Goal: Transaction & Acquisition: Purchase product/service

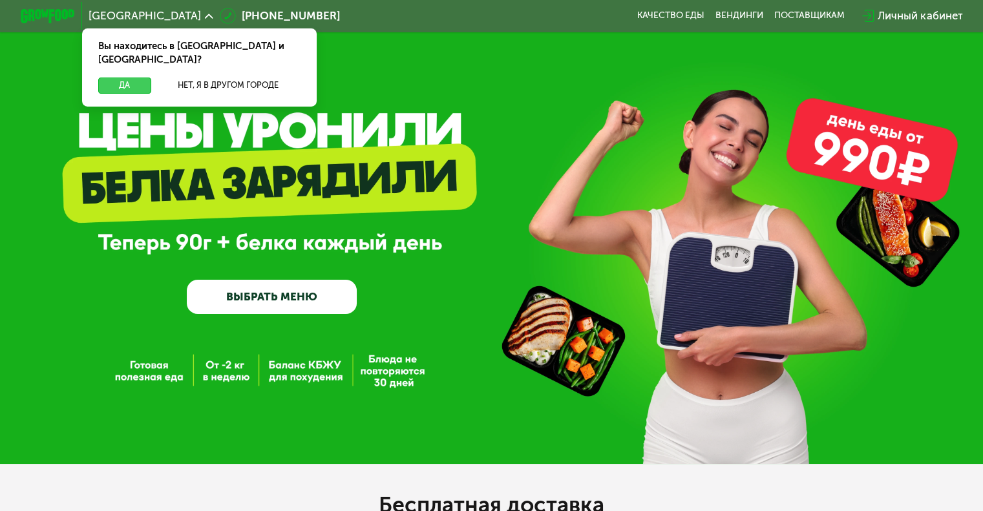
click at [127, 78] on button "Да" at bounding box center [124, 86] width 52 height 16
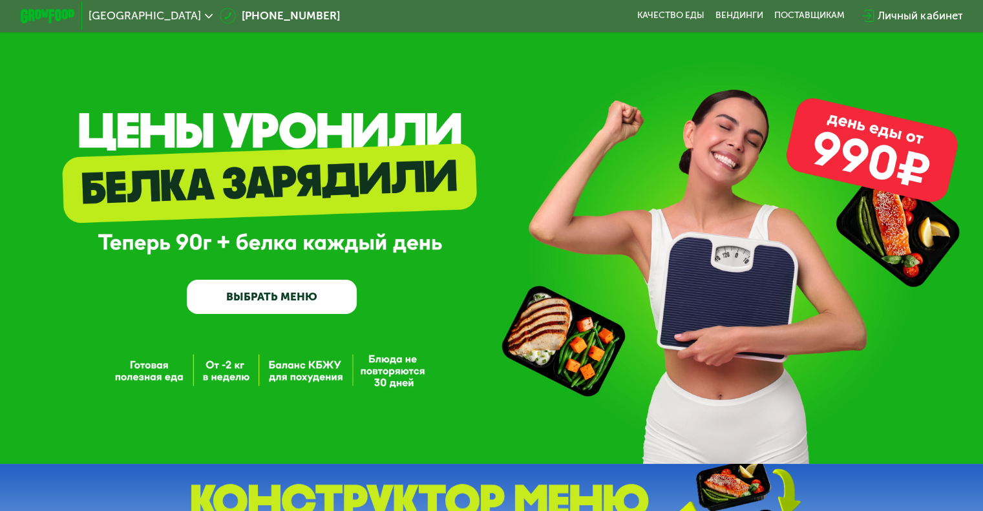
click at [918, 14] on div "Личный кабинет" at bounding box center [919, 16] width 85 height 16
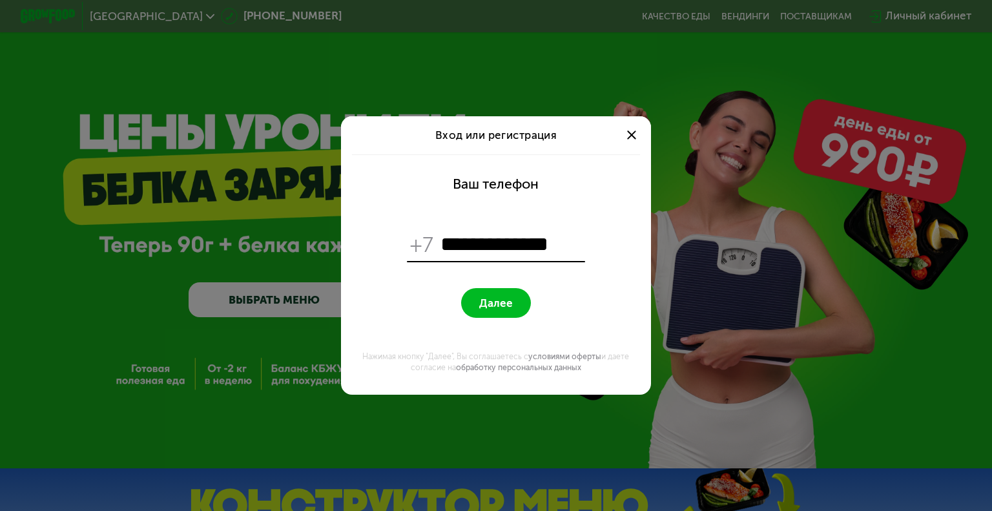
type input "**********"
click at [506, 297] on span "Далее" at bounding box center [496, 303] width 34 height 13
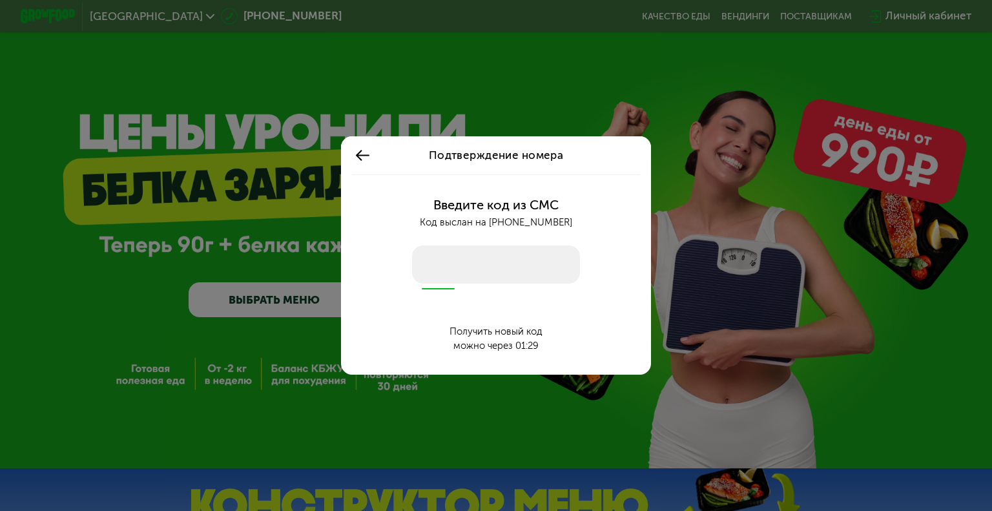
click at [477, 253] on input "number" at bounding box center [496, 264] width 168 height 39
click at [467, 275] on input "number" at bounding box center [496, 264] width 168 height 39
click at [468, 266] on input "number" at bounding box center [496, 264] width 168 height 39
type input "****"
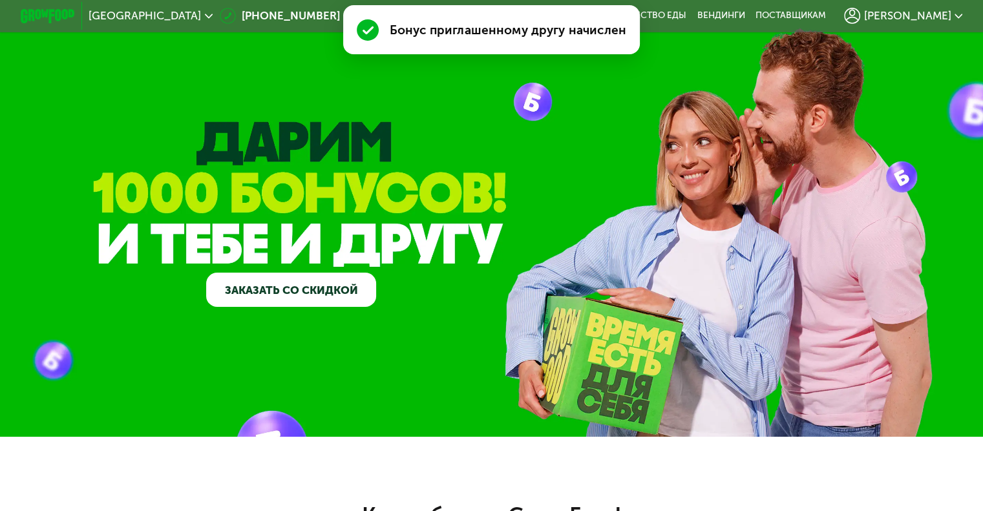
click at [579, 128] on video at bounding box center [491, 218] width 983 height 437
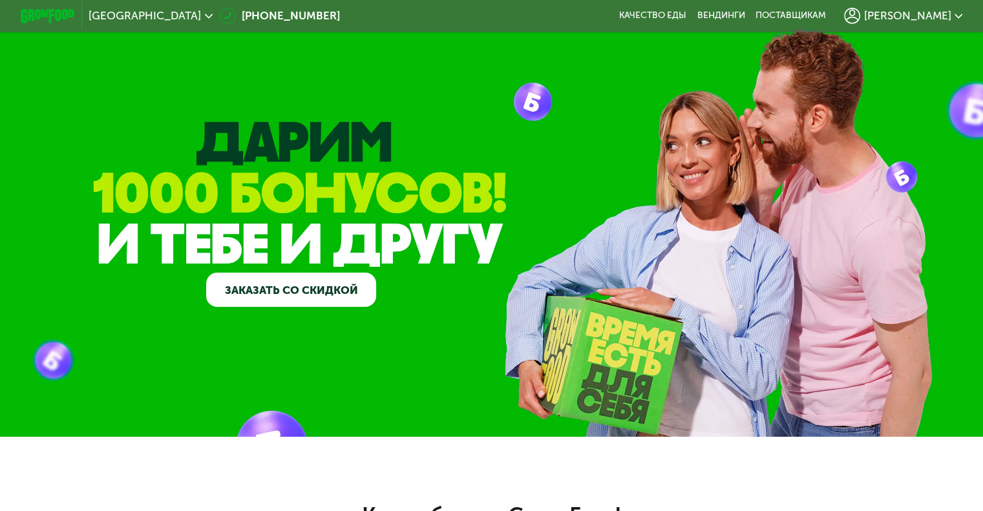
click at [256, 296] on link "Заказать со скидкой" at bounding box center [291, 290] width 170 height 34
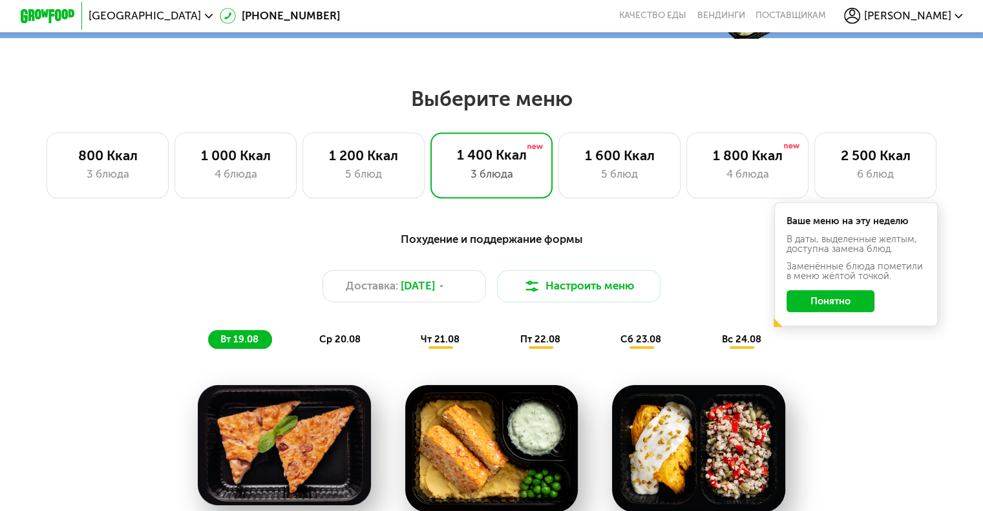
scroll to position [854, 0]
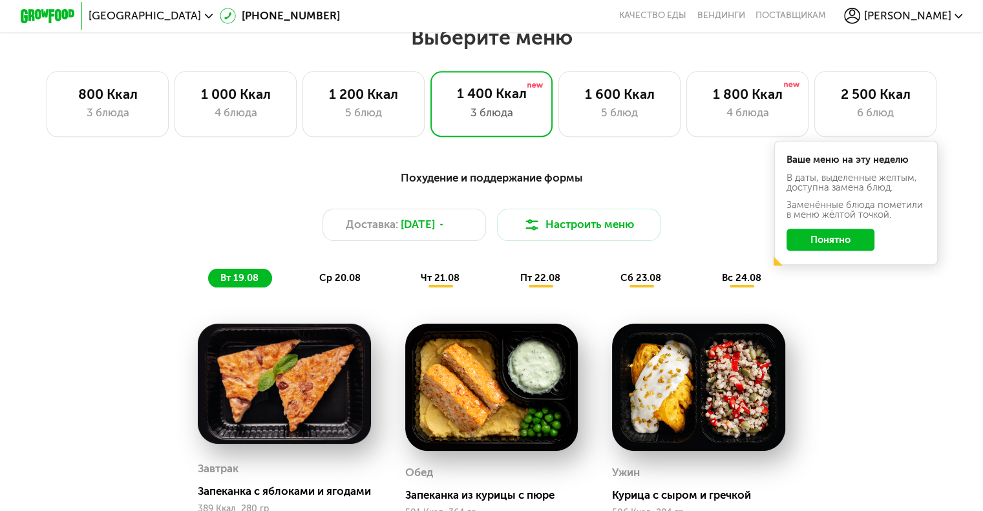
click at [855, 245] on button "Понятно" at bounding box center [830, 240] width 88 height 22
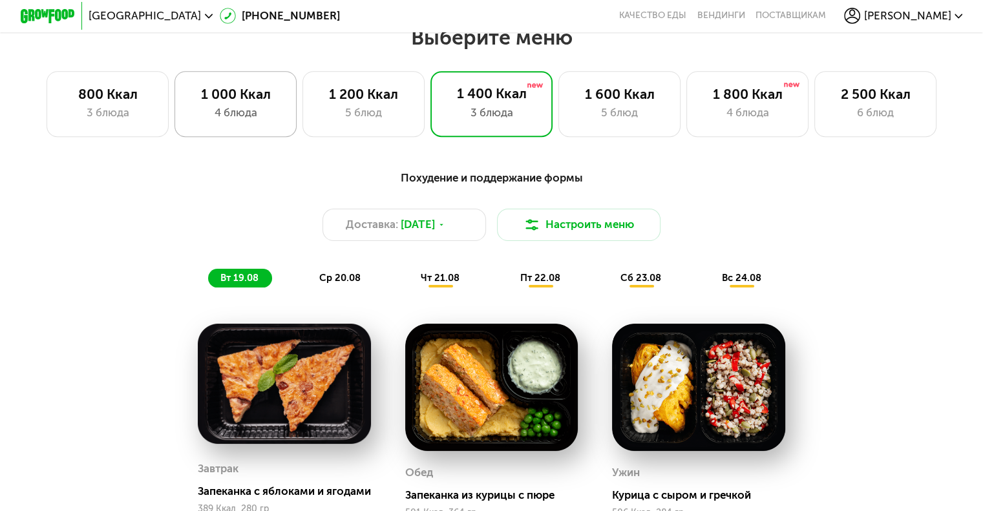
click at [245, 116] on div "4 блюда" at bounding box center [236, 113] width 94 height 16
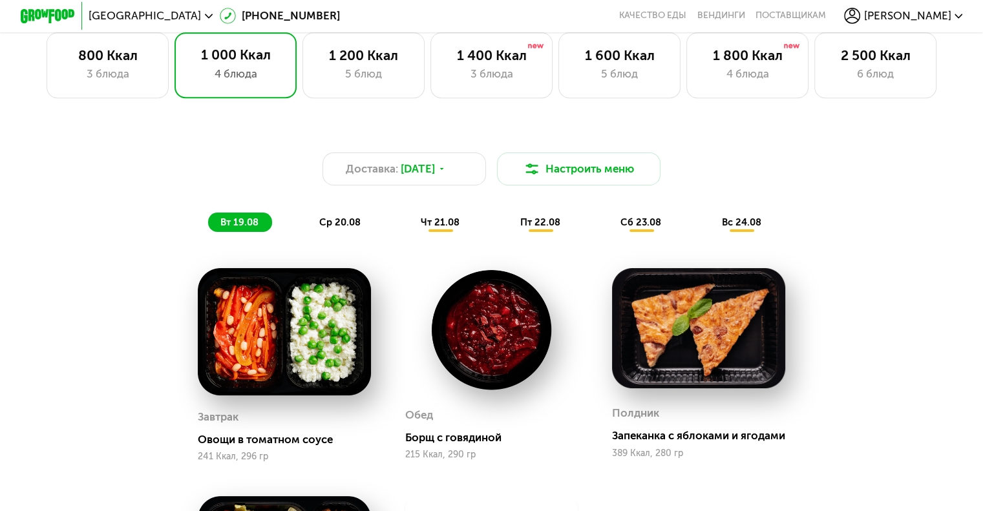
scroll to position [789, 0]
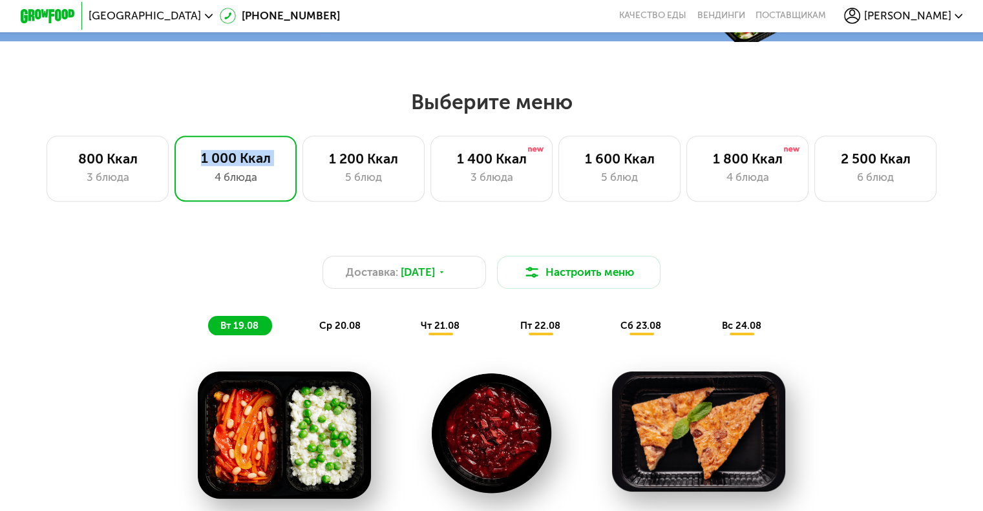
drag, startPoint x: 182, startPoint y: 201, endPoint x: 257, endPoint y: 233, distance: 81.3
click at [253, 232] on div "Выберите меню 800 Ккал 3 блюда 1 000 Ккал 4 блюда 1 200 Ккал 5 блюд 1 400 Ккал …" at bounding box center [491, 493] width 983 height 809
click at [105, 162] on div "800 Ккал" at bounding box center [108, 159] width 94 height 16
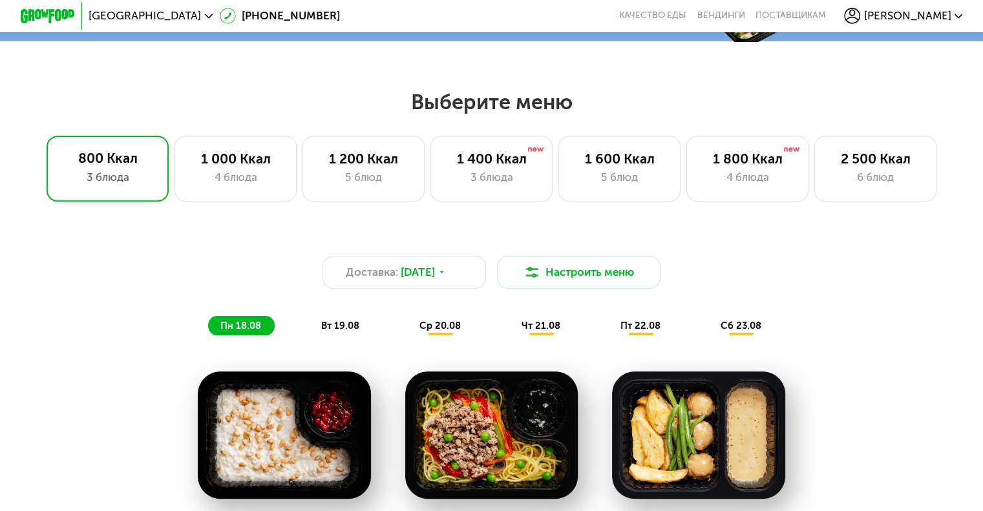
click at [335, 331] on span "вт 19.08" at bounding box center [340, 326] width 38 height 12
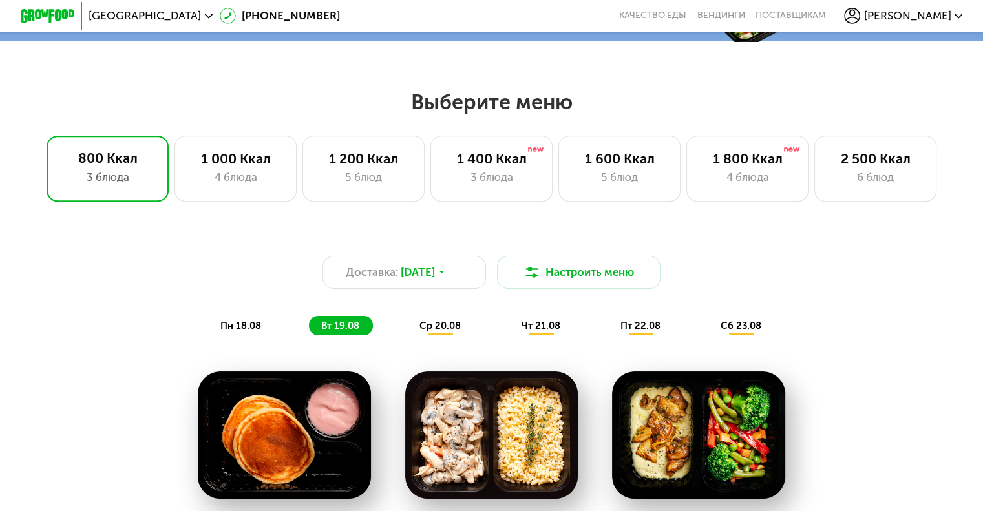
click at [445, 331] on span "ср 20.08" at bounding box center [439, 326] width 41 height 12
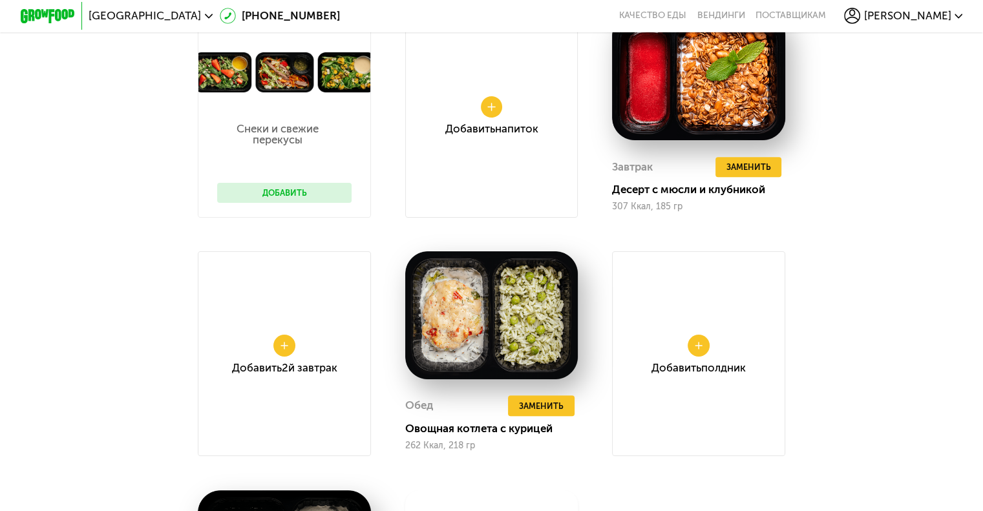
scroll to position [1177, 0]
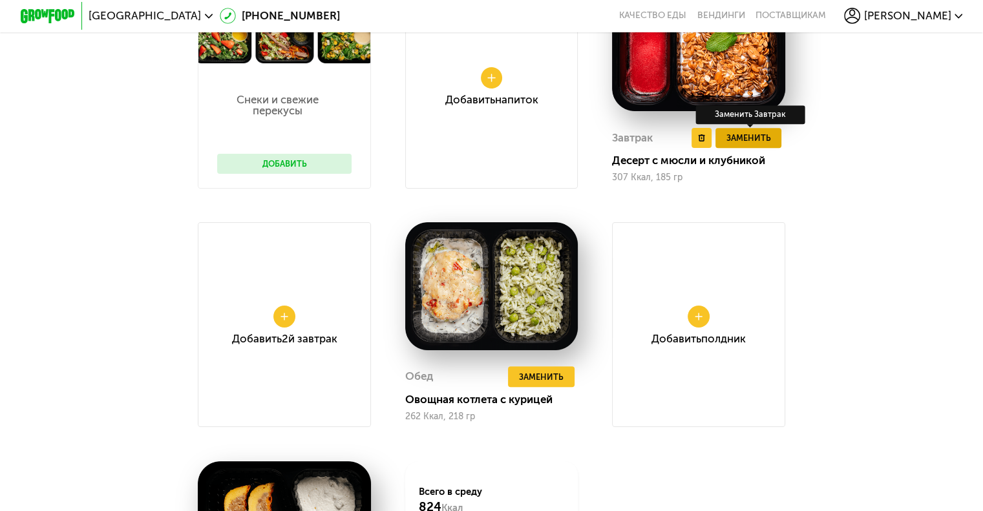
click at [742, 145] on span "Заменить" at bounding box center [747, 138] width 45 height 14
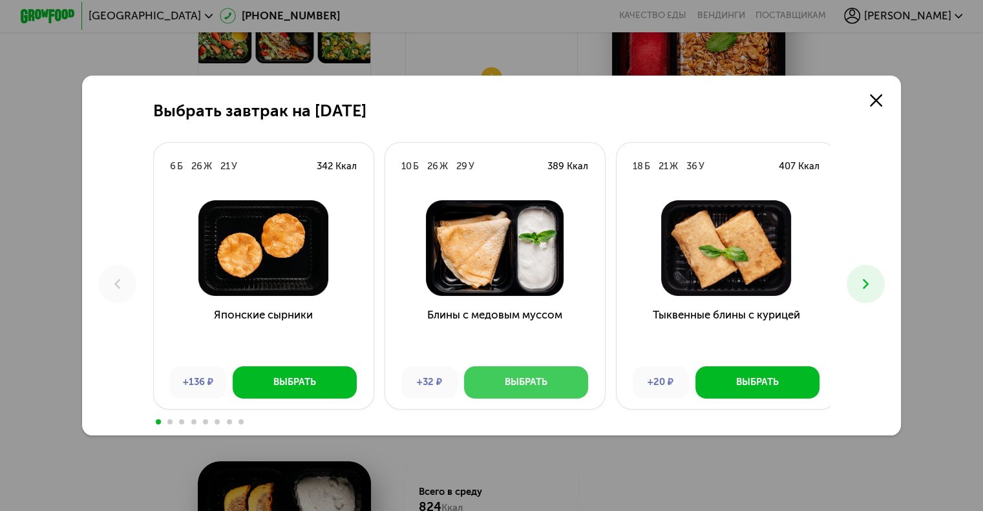
click at [535, 391] on button "Выбрать" at bounding box center [526, 382] width 124 height 33
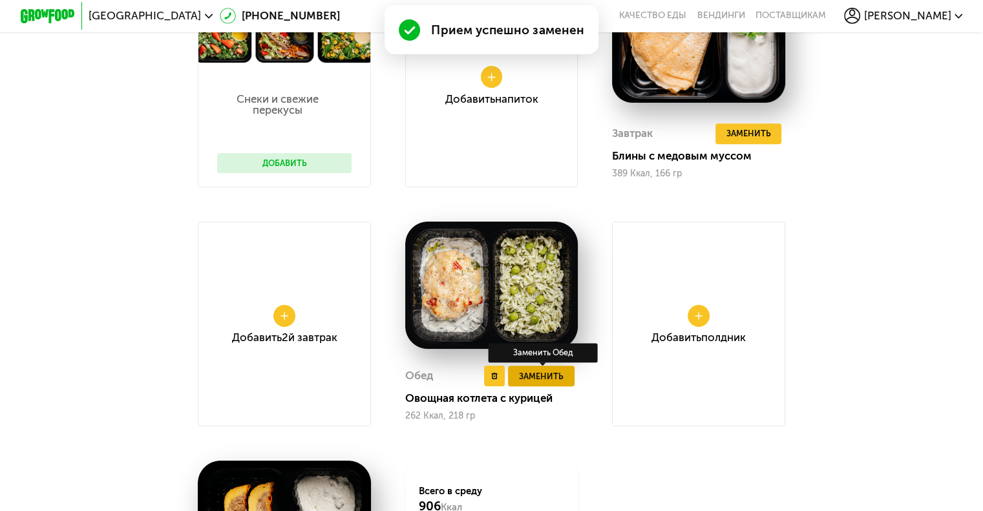
click at [550, 383] on span "Заменить" at bounding box center [541, 377] width 45 height 14
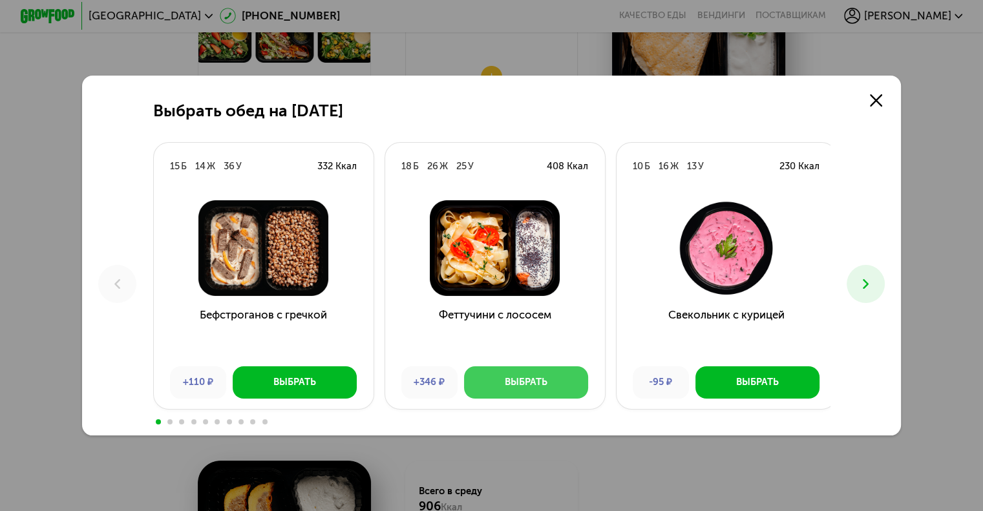
click at [540, 380] on div "Выбрать" at bounding box center [526, 382] width 43 height 14
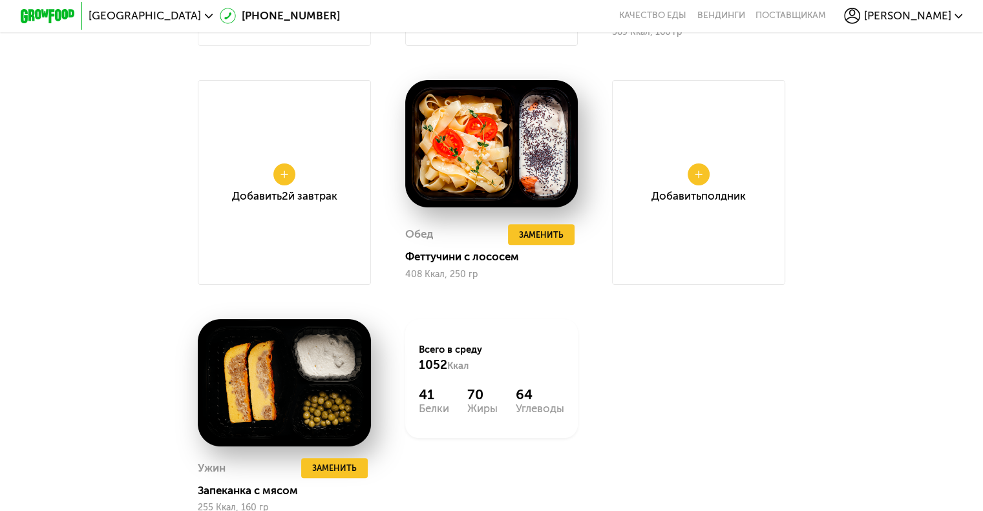
scroll to position [1277, 0]
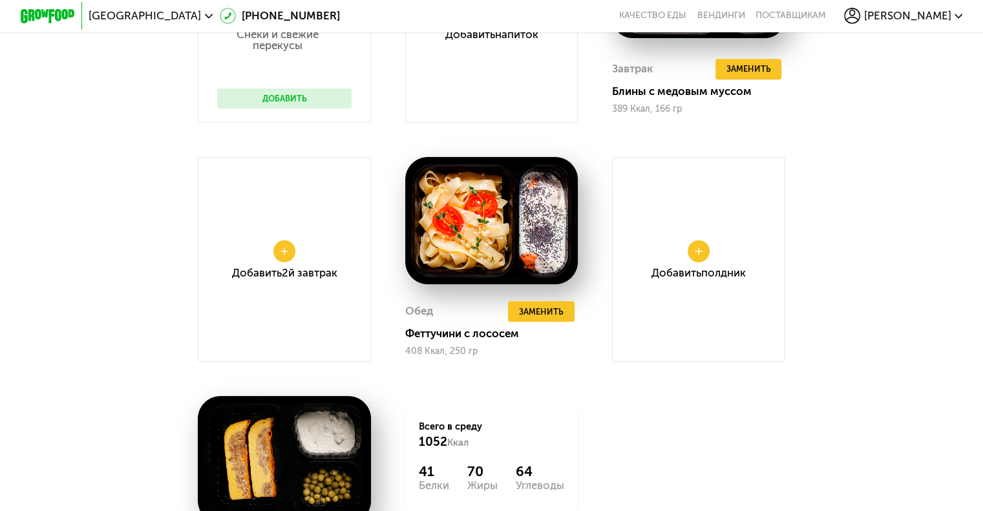
click at [283, 256] on icon at bounding box center [284, 251] width 8 height 8
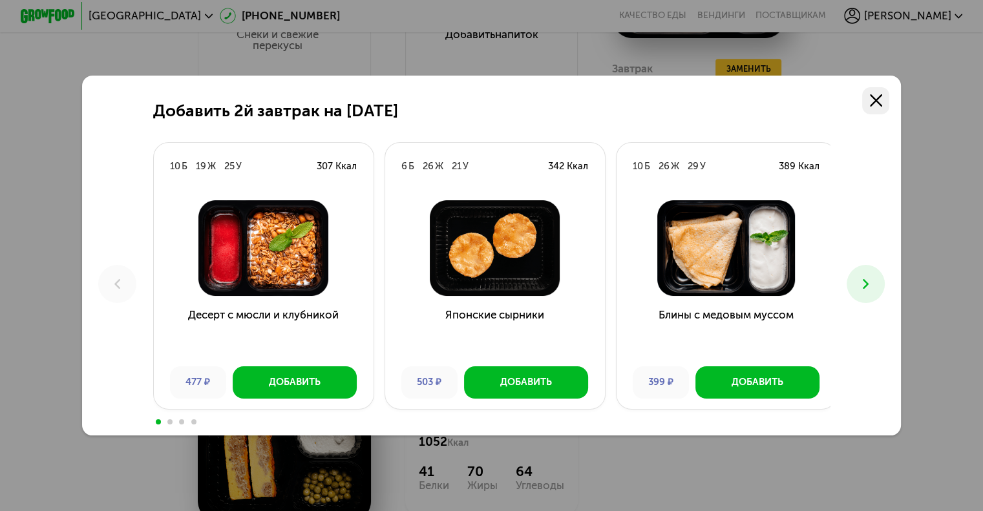
click at [870, 94] on link at bounding box center [875, 100] width 27 height 27
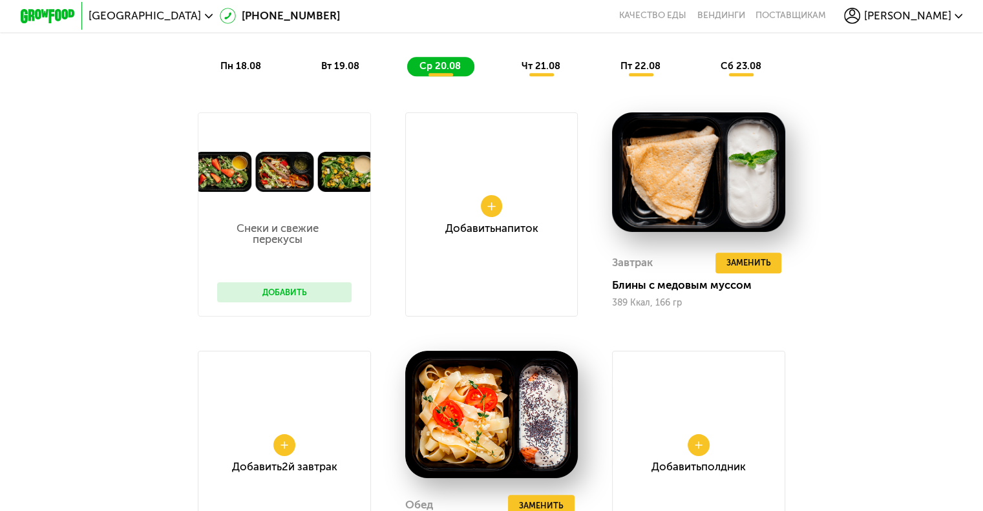
scroll to position [889, 0]
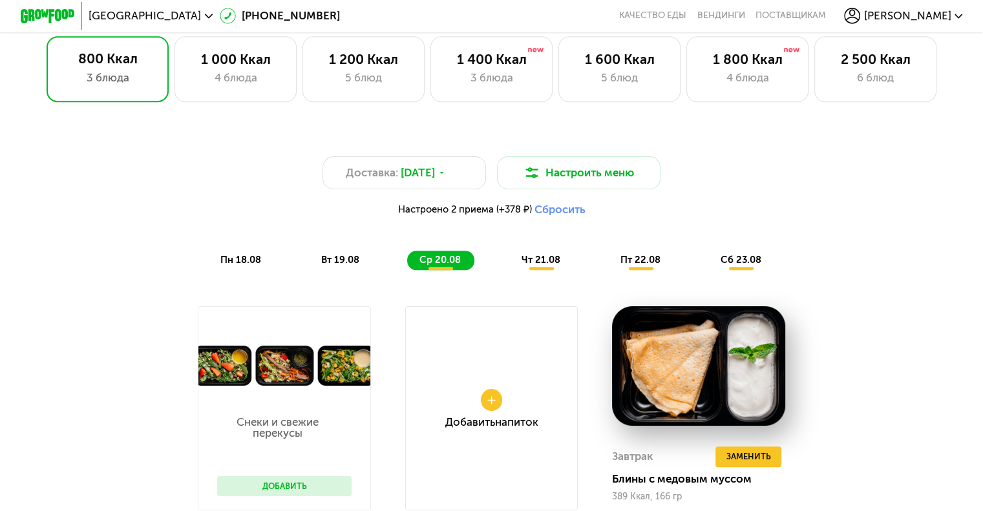
click at [539, 266] on span "чт 21.08" at bounding box center [540, 260] width 39 height 12
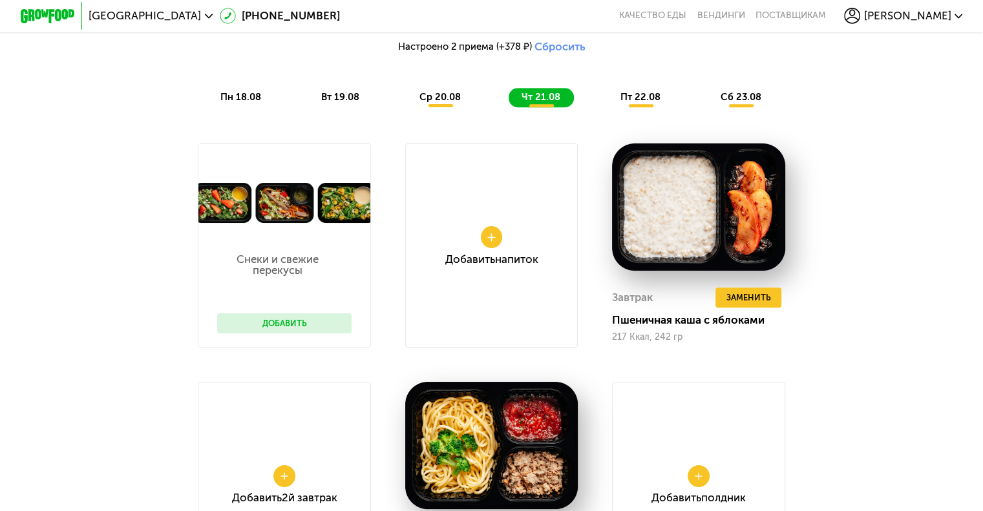
scroll to position [1083, 0]
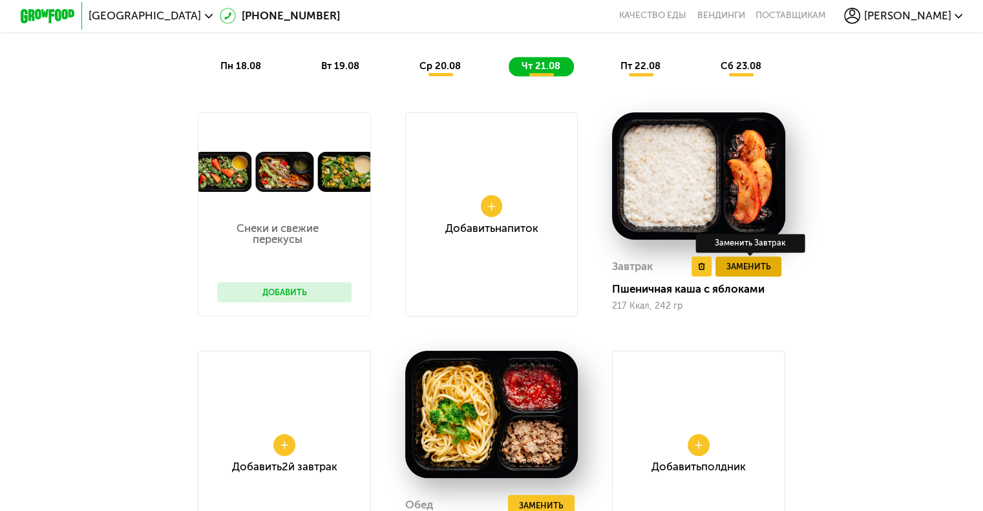
click at [736, 273] on span "Заменить" at bounding box center [747, 267] width 45 height 14
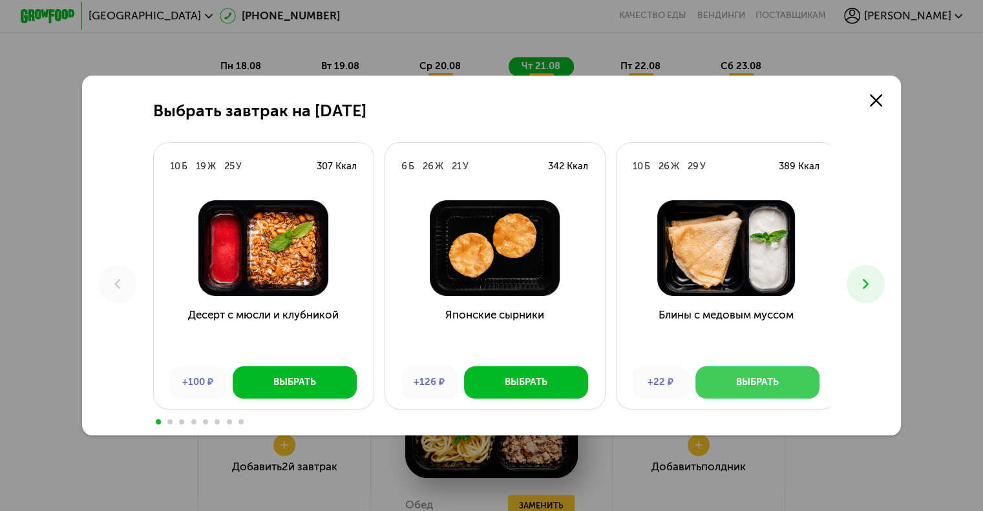
click at [744, 387] on div "Выбрать" at bounding box center [757, 382] width 43 height 14
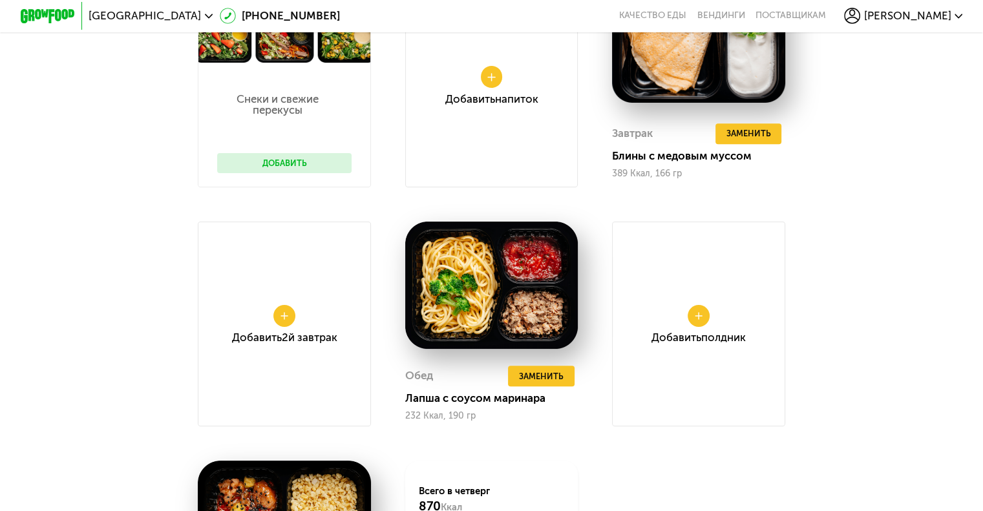
scroll to position [954, 0]
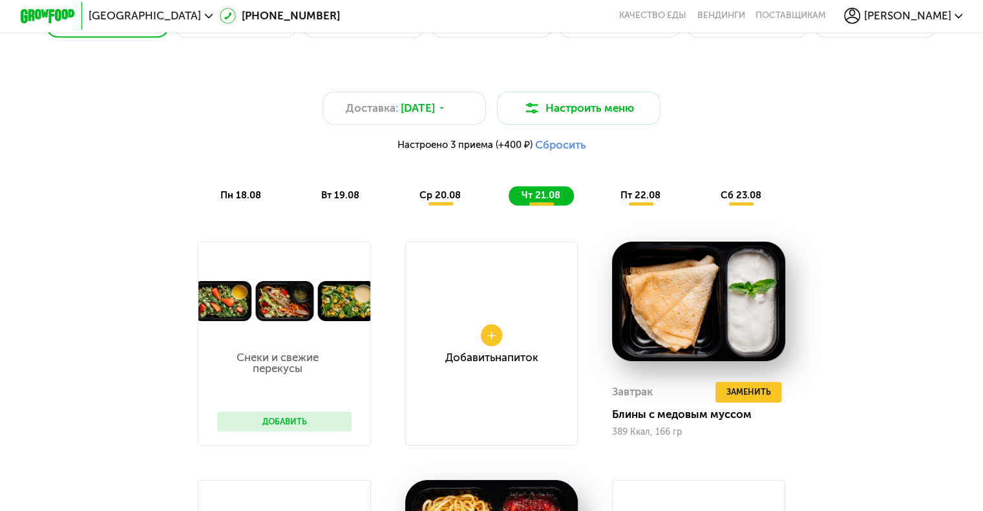
click at [654, 201] on span "пт 22.08" at bounding box center [640, 195] width 40 height 12
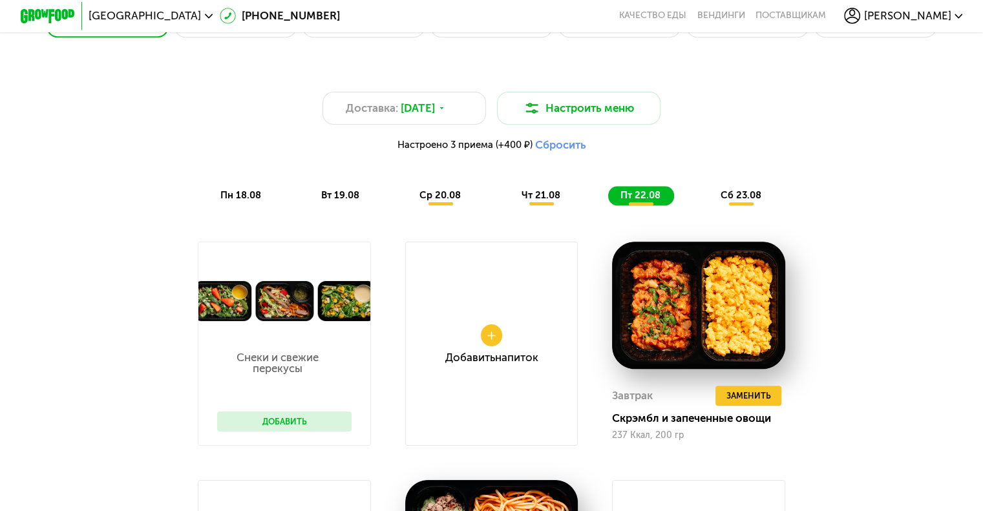
scroll to position [1147, 0]
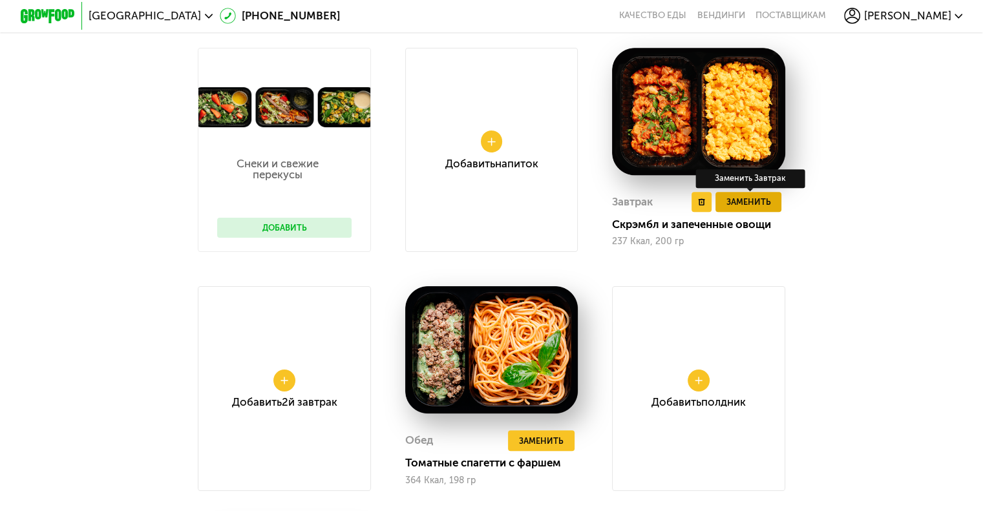
click at [744, 209] on span "Заменить" at bounding box center [747, 202] width 45 height 14
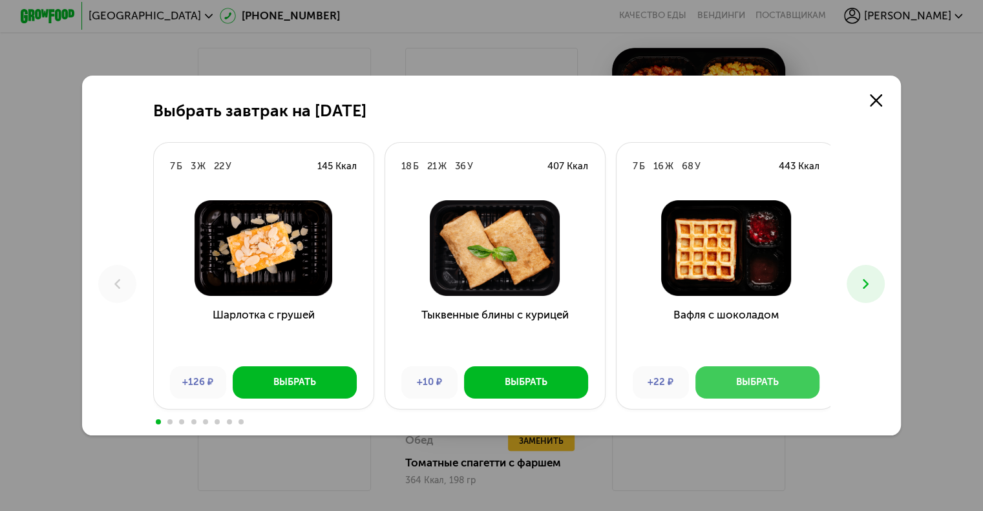
click at [731, 386] on button "Выбрать" at bounding box center [757, 382] width 124 height 33
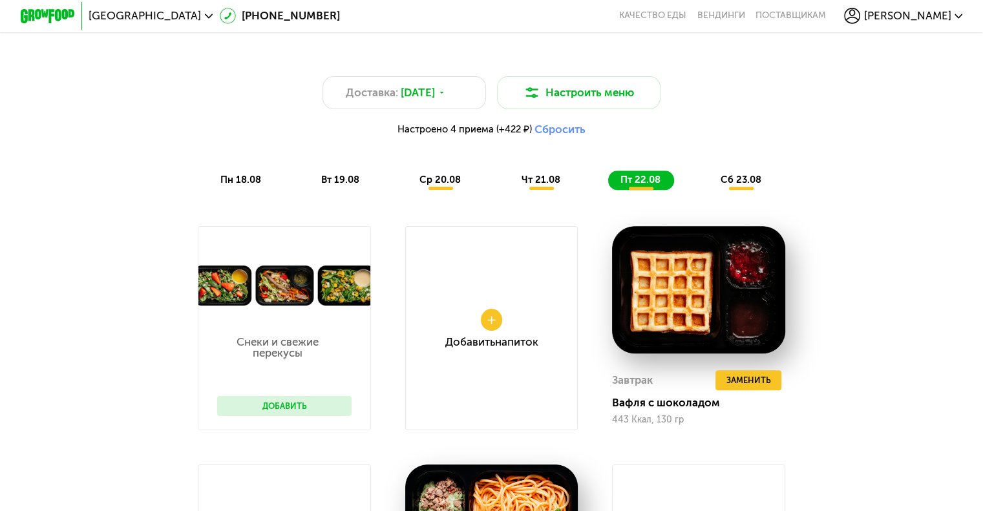
scroll to position [954, 0]
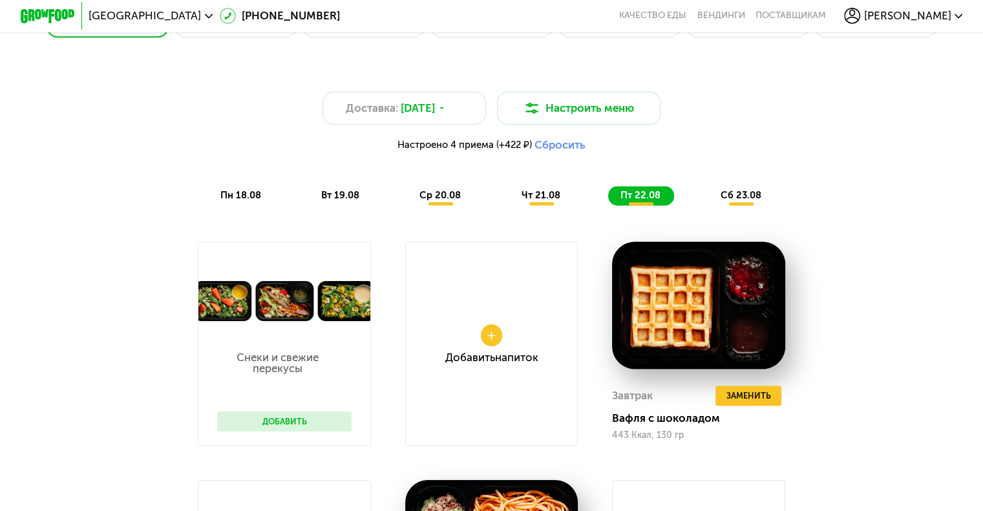
click at [736, 201] on span "сб 23.08" at bounding box center [740, 195] width 41 height 12
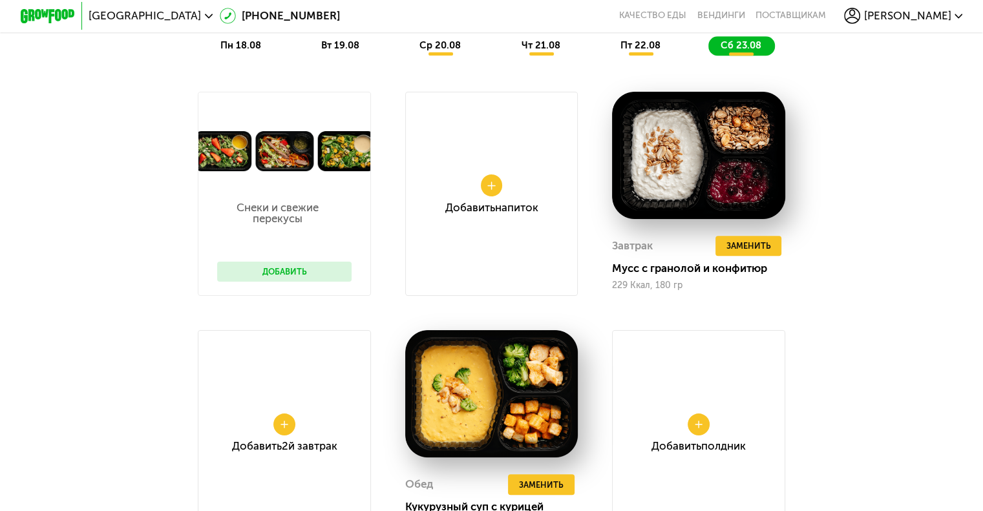
scroll to position [1147, 0]
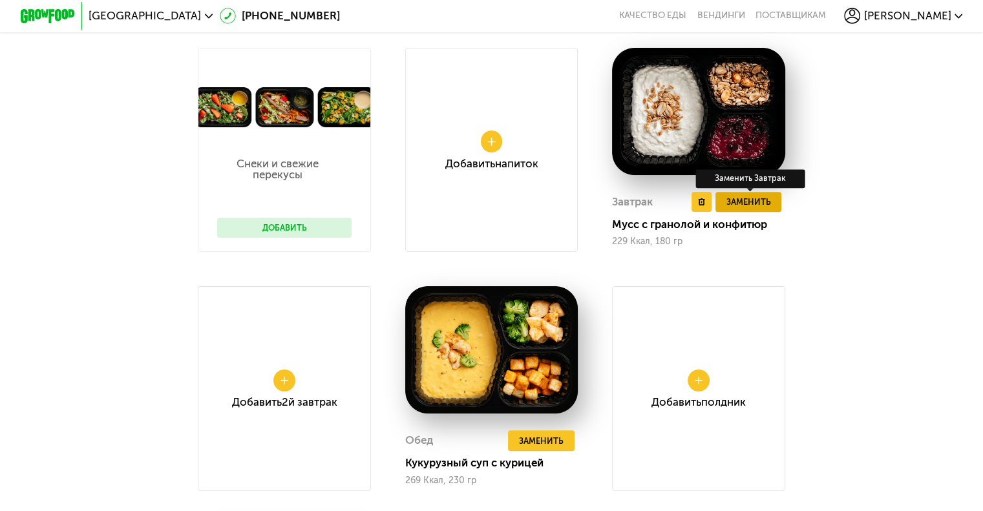
click at [752, 209] on span "Заменить" at bounding box center [747, 202] width 45 height 14
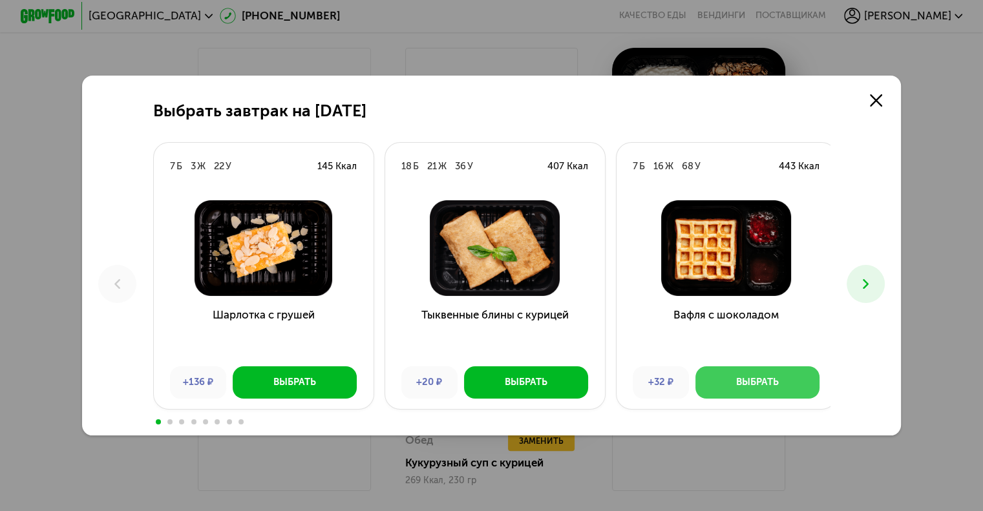
click at [766, 387] on div "Выбрать" at bounding box center [757, 382] width 43 height 14
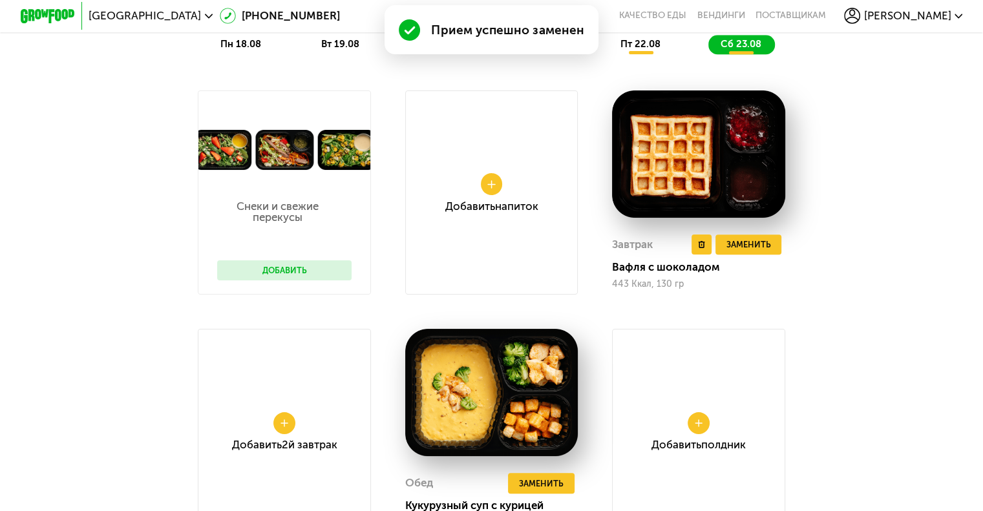
scroll to position [1083, 0]
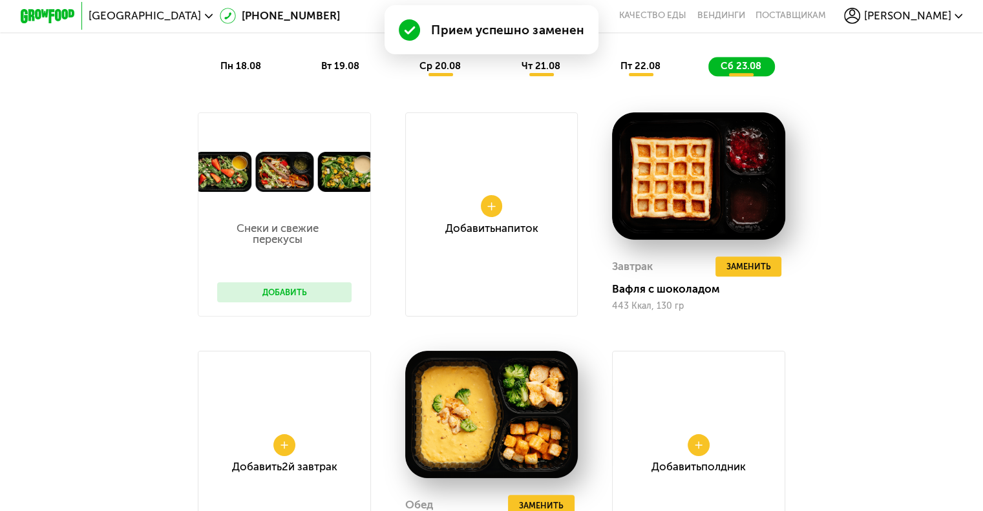
click at [494, 211] on button at bounding box center [492, 206] width 22 height 22
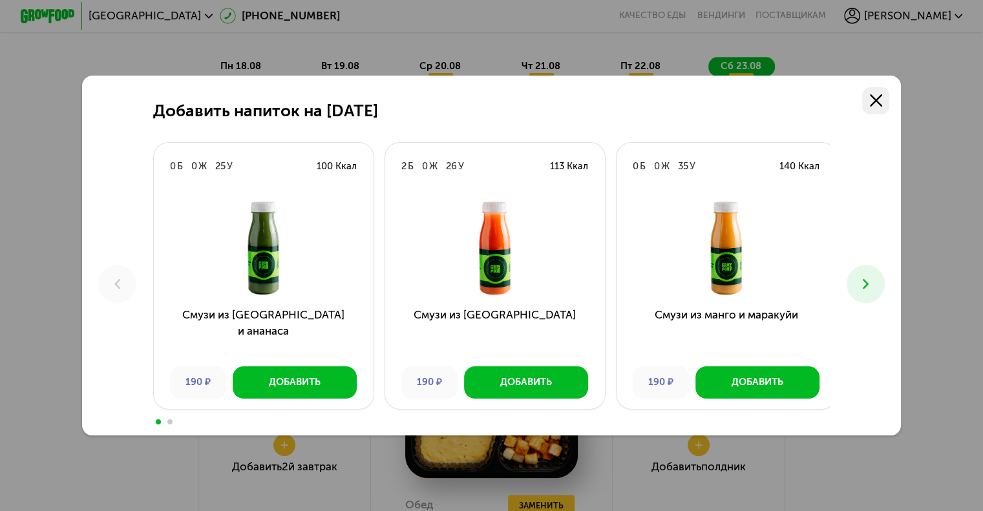
click at [879, 98] on use at bounding box center [876, 100] width 12 height 12
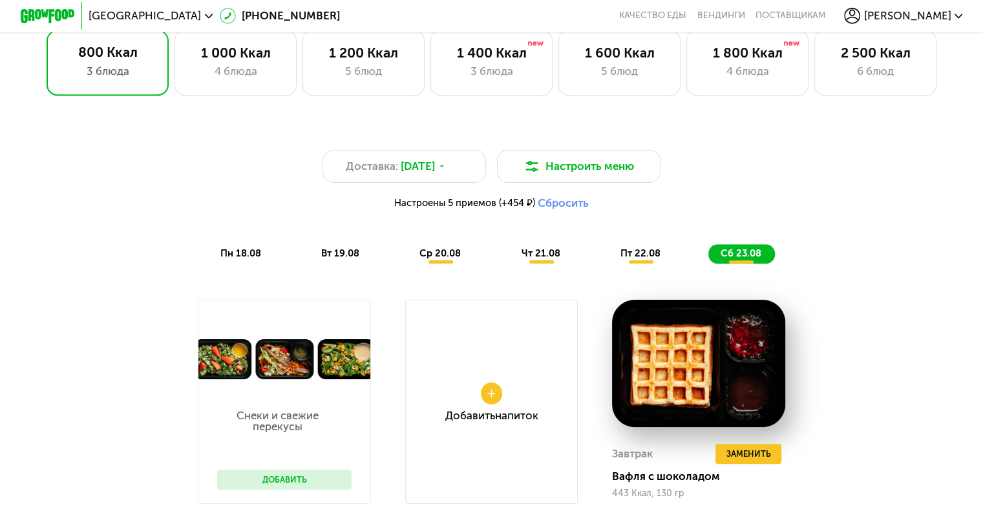
scroll to position [889, 0]
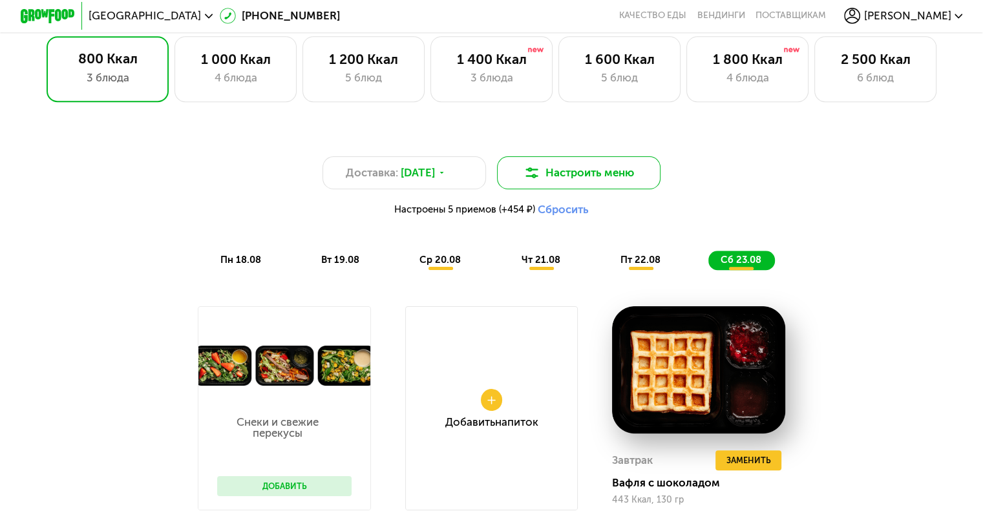
click at [572, 183] on button "Настроить меню" at bounding box center [579, 172] width 164 height 33
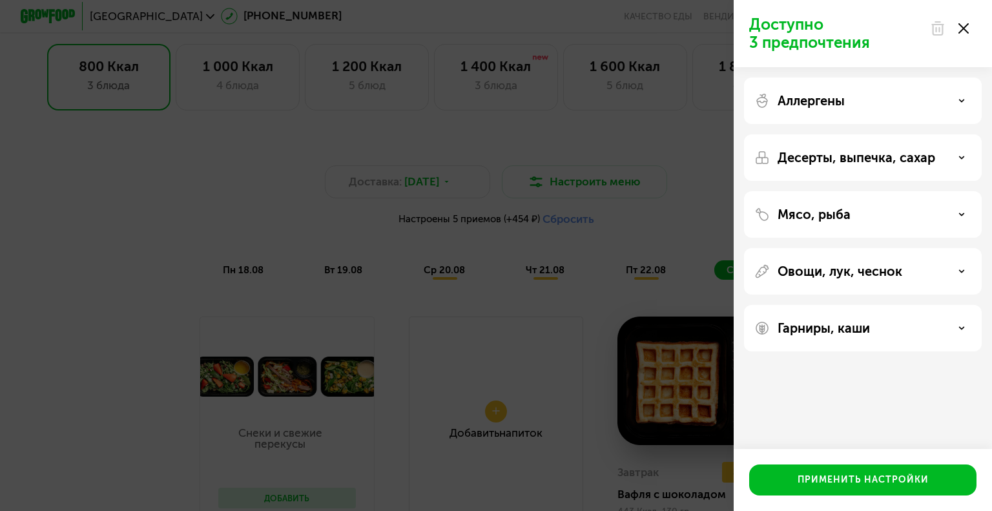
click at [613, 213] on div "Доступно 3 предпочтения Аллергены Десерты, выпечка, сахар Мясо, рыба Овощи, лук…" at bounding box center [496, 255] width 992 height 511
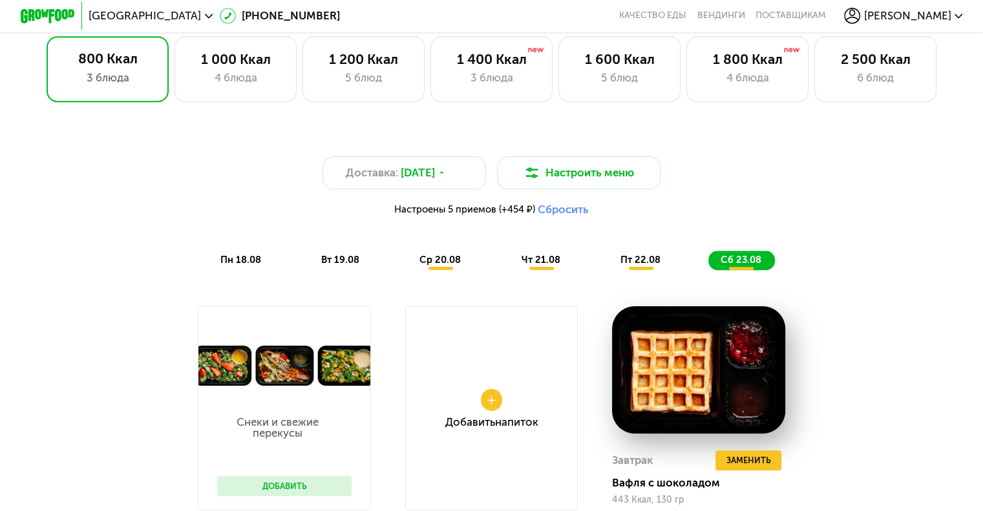
click at [247, 266] on span "пн 18.08" at bounding box center [240, 260] width 41 height 12
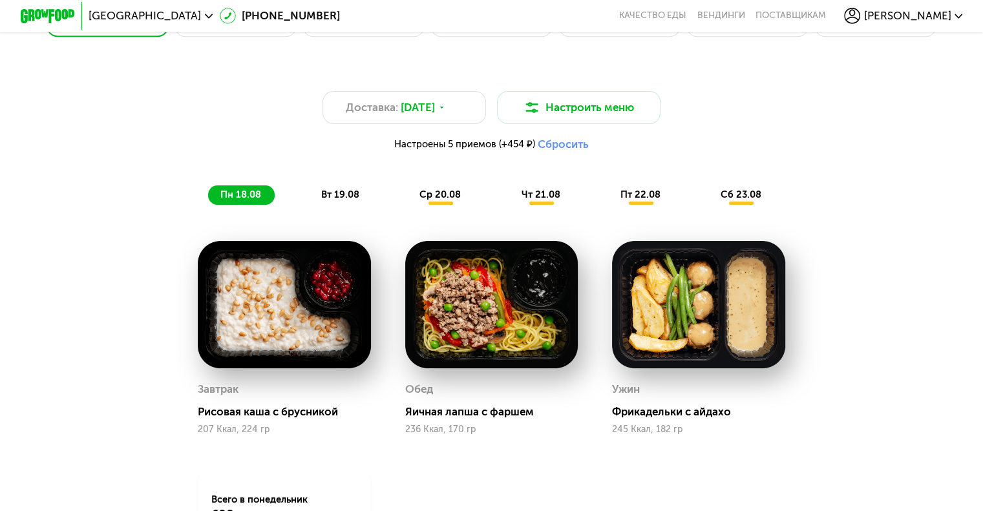
scroll to position [954, 0]
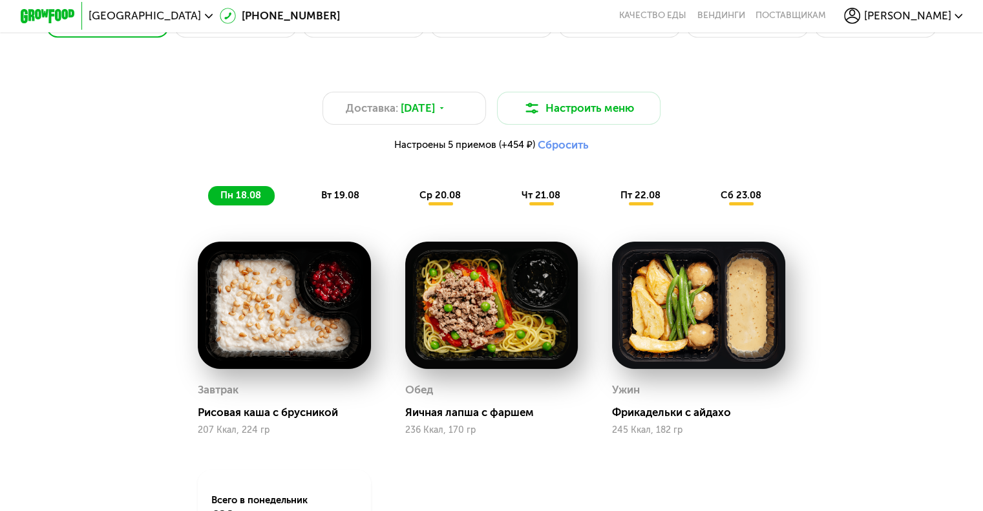
click at [572, 152] on button "Сбросить" at bounding box center [562, 145] width 51 height 14
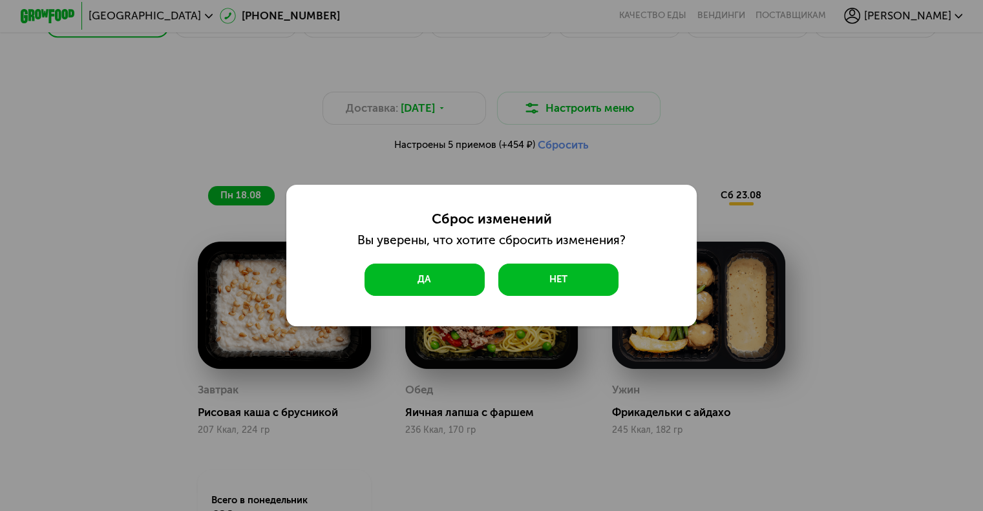
click at [435, 273] on button "Да" at bounding box center [424, 280] width 120 height 33
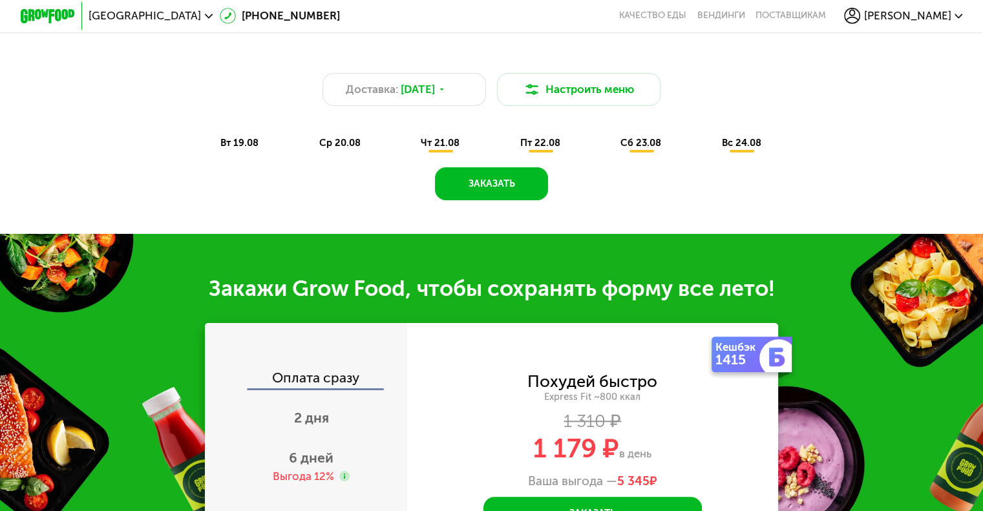
scroll to position [889, 0]
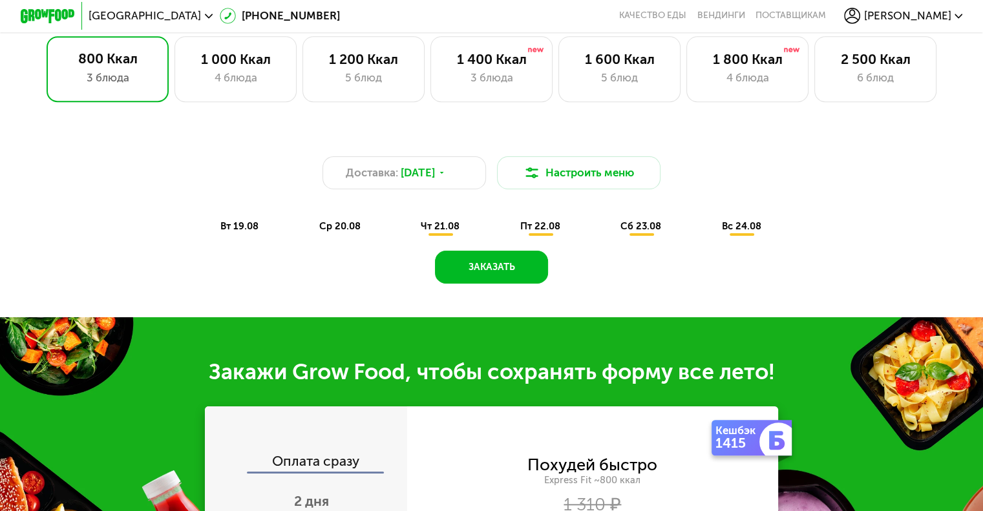
click at [307, 236] on div "вт 19.08" at bounding box center [340, 225] width 67 height 19
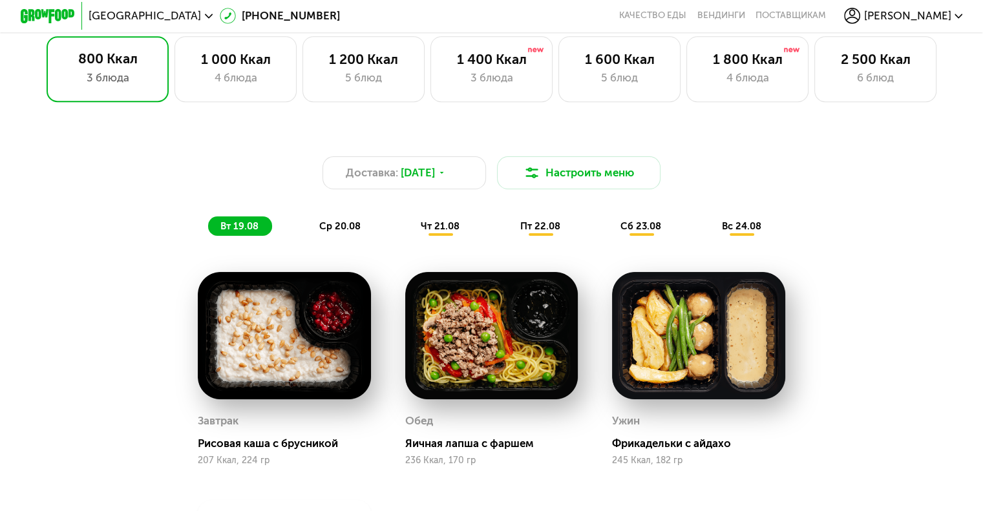
click at [330, 232] on span "ср 20.08" at bounding box center [339, 226] width 41 height 12
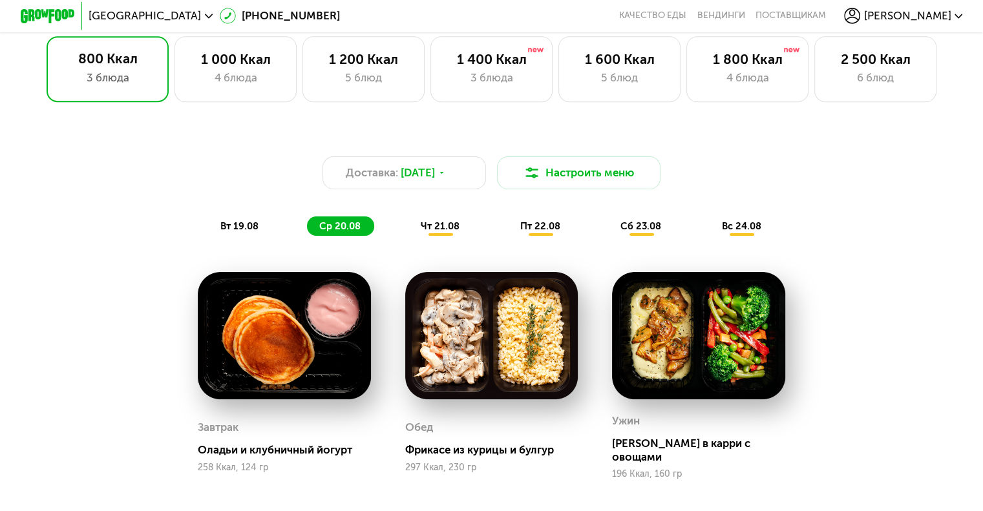
click at [443, 232] on span "чт 21.08" at bounding box center [440, 226] width 39 height 12
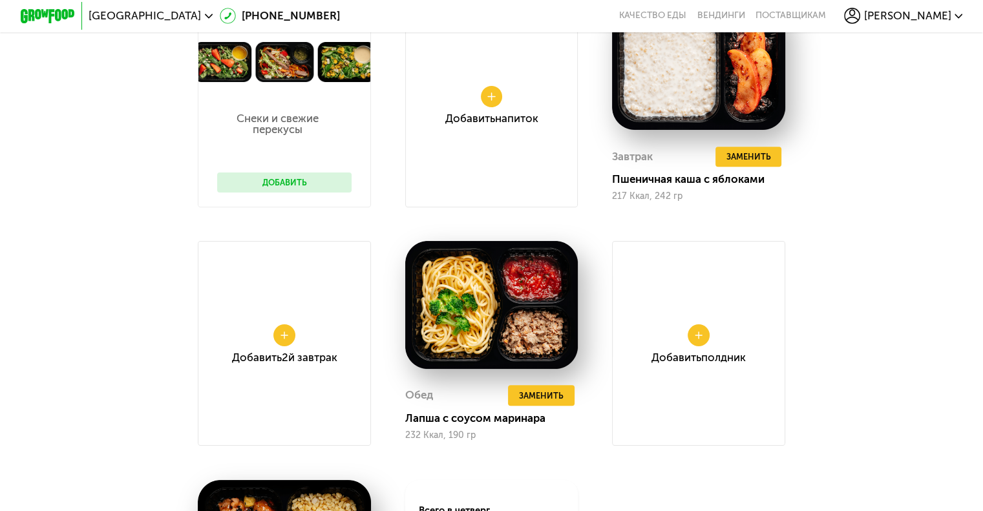
scroll to position [1147, 0]
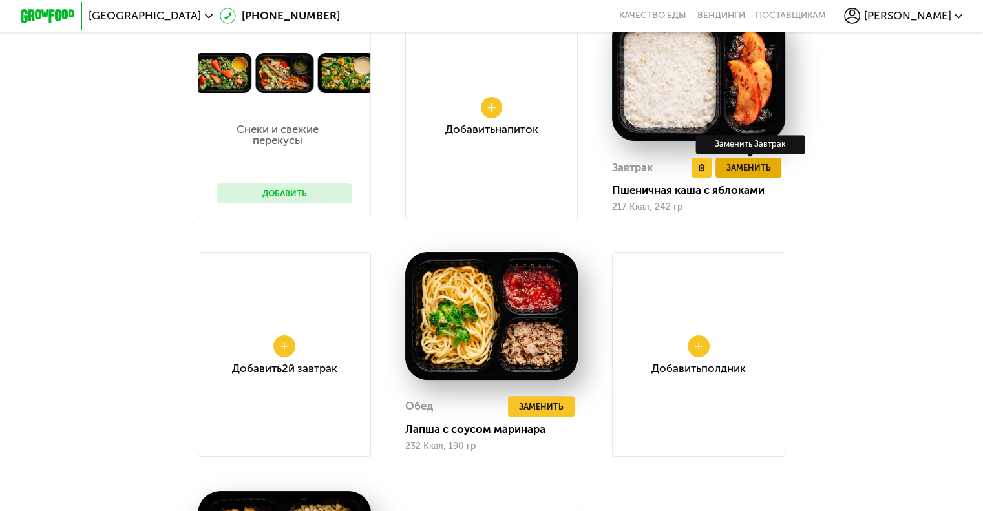
click at [769, 174] on span "Заменить" at bounding box center [747, 168] width 45 height 14
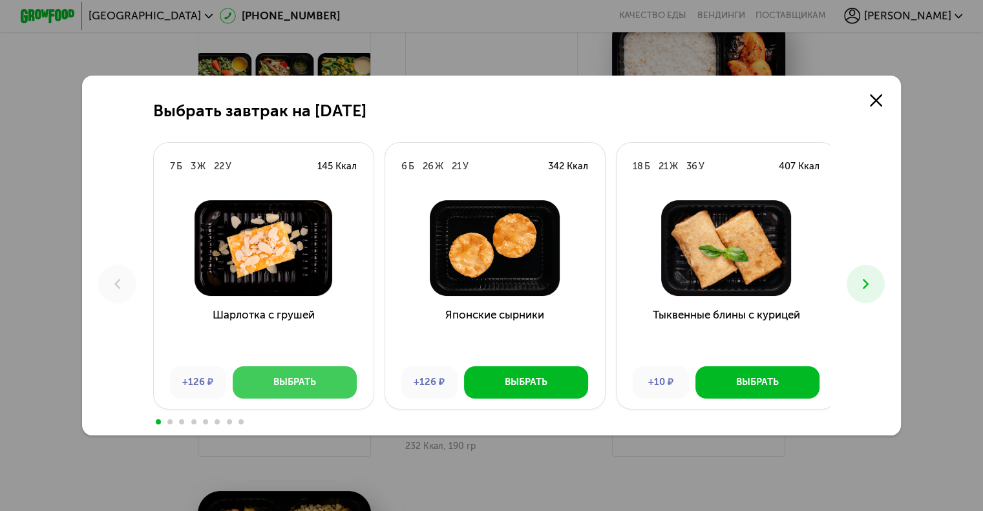
click at [313, 386] on div "Выбрать" at bounding box center [294, 382] width 43 height 14
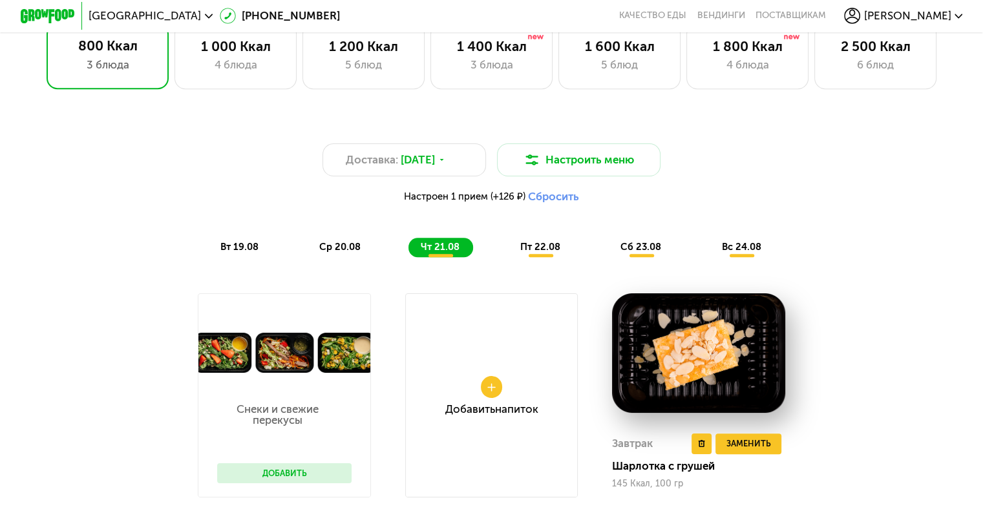
scroll to position [859, 0]
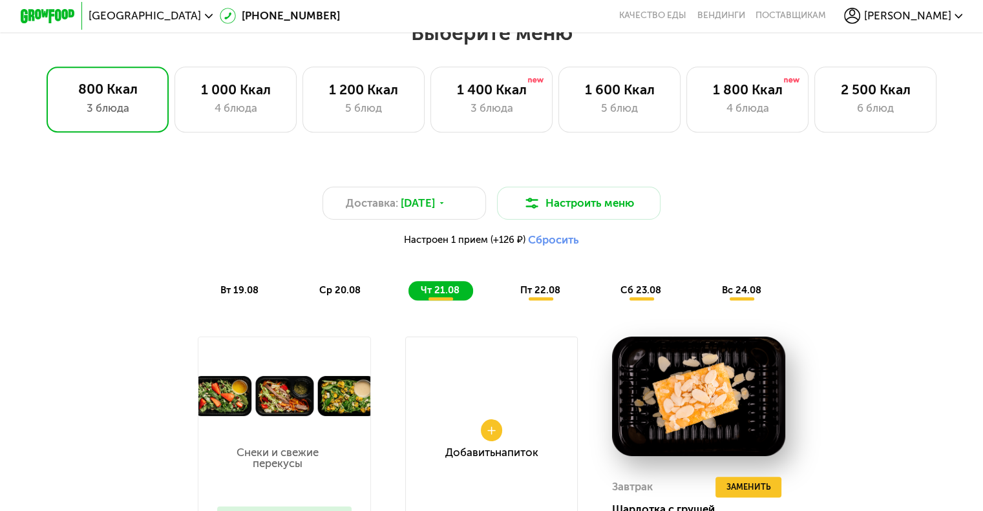
click at [539, 296] on span "пт 22.08" at bounding box center [540, 290] width 40 height 12
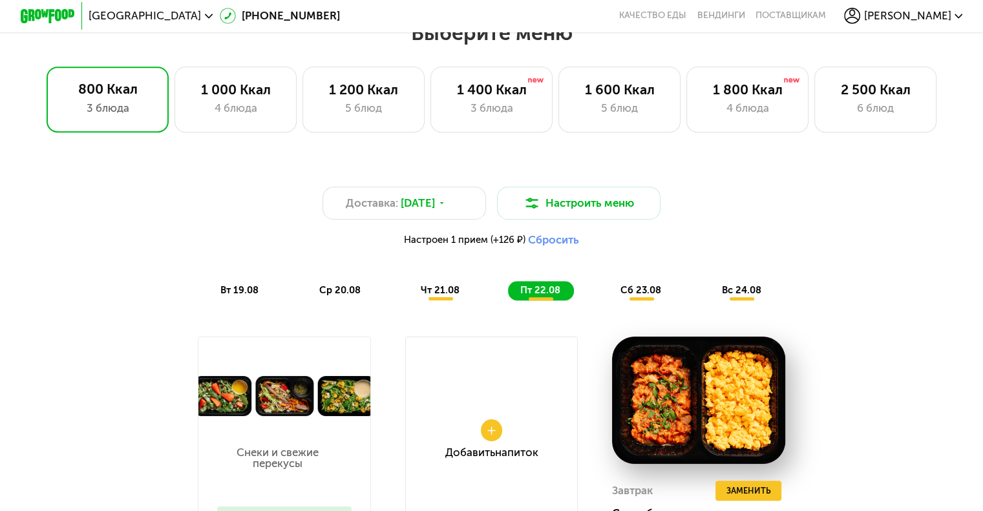
scroll to position [1117, 0]
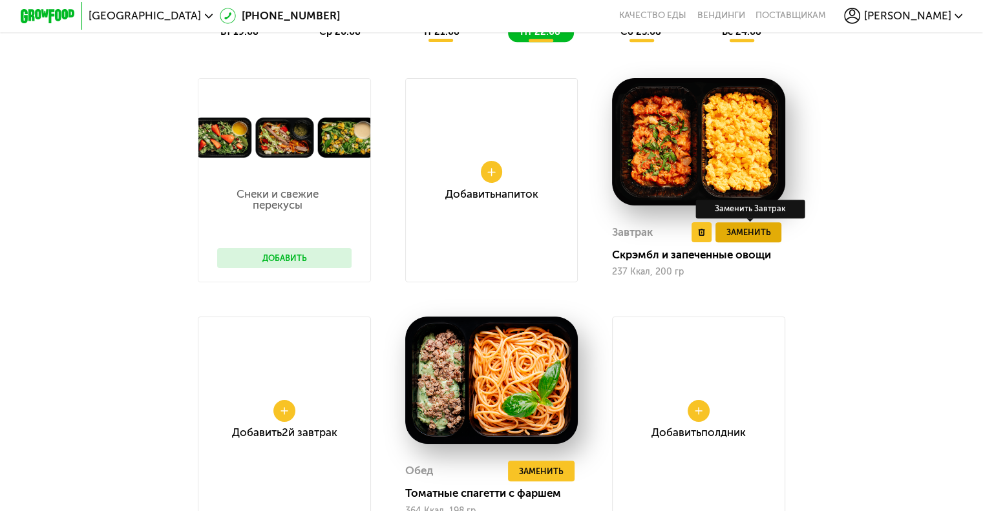
click at [748, 239] on span "Заменить" at bounding box center [747, 232] width 45 height 14
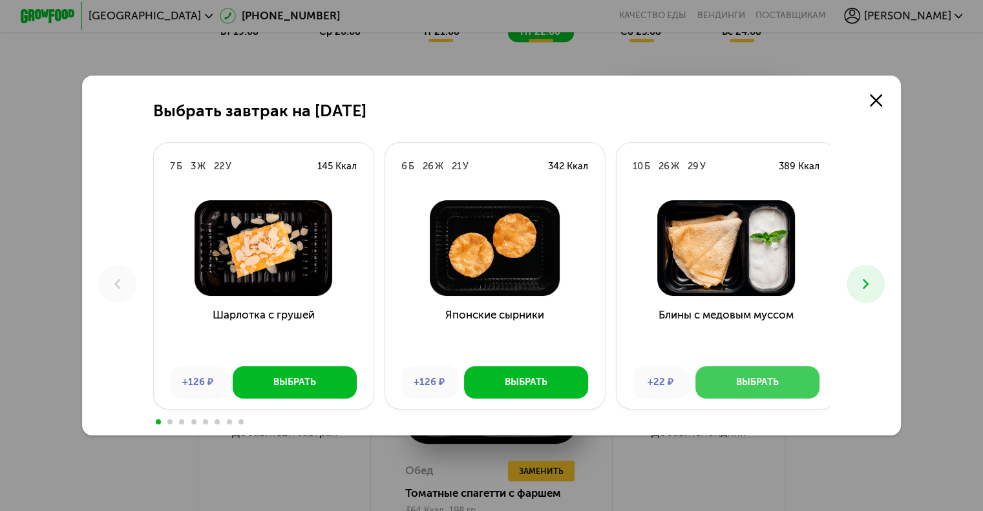
click at [741, 395] on button "Выбрать" at bounding box center [757, 382] width 124 height 33
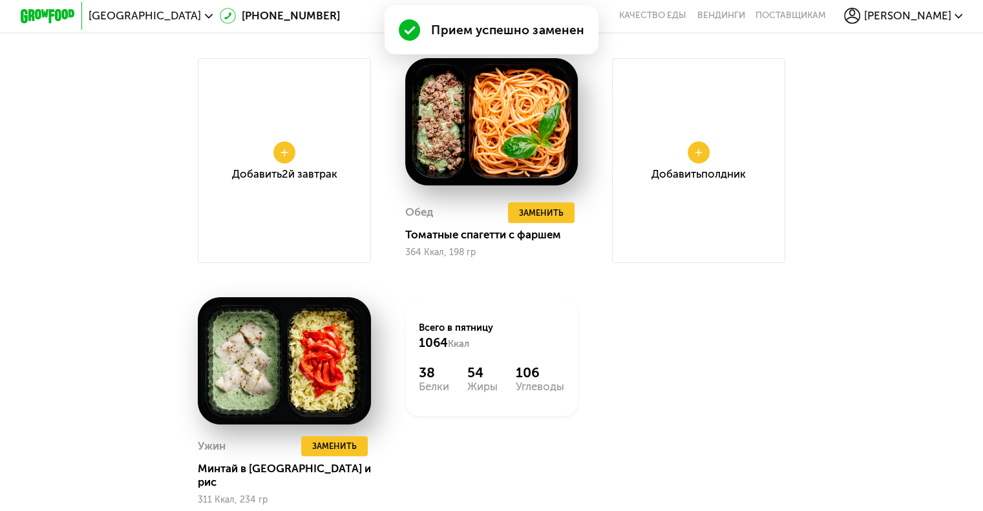
scroll to position [1311, 0]
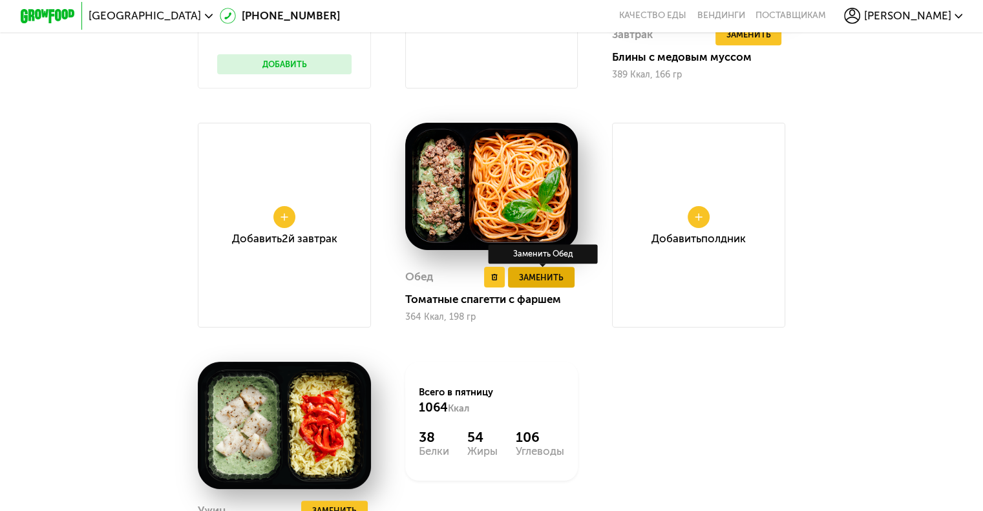
click at [552, 284] on span "Заменить" at bounding box center [541, 278] width 45 height 14
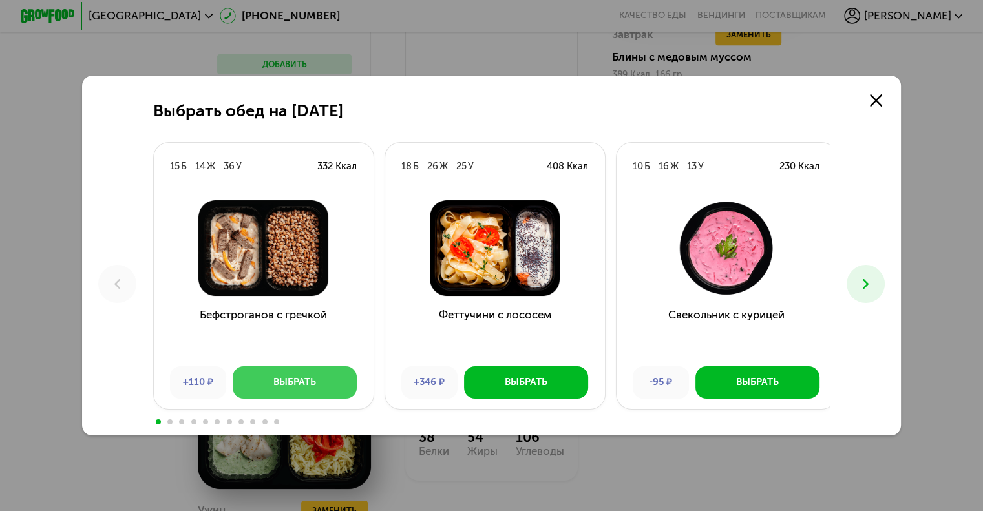
click at [297, 383] on div "Выбрать" at bounding box center [294, 382] width 43 height 14
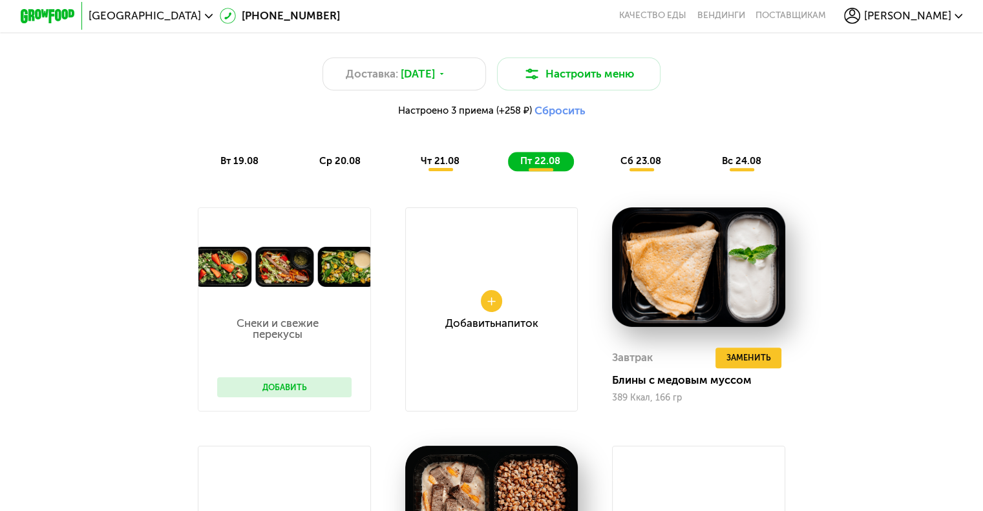
scroll to position [859, 0]
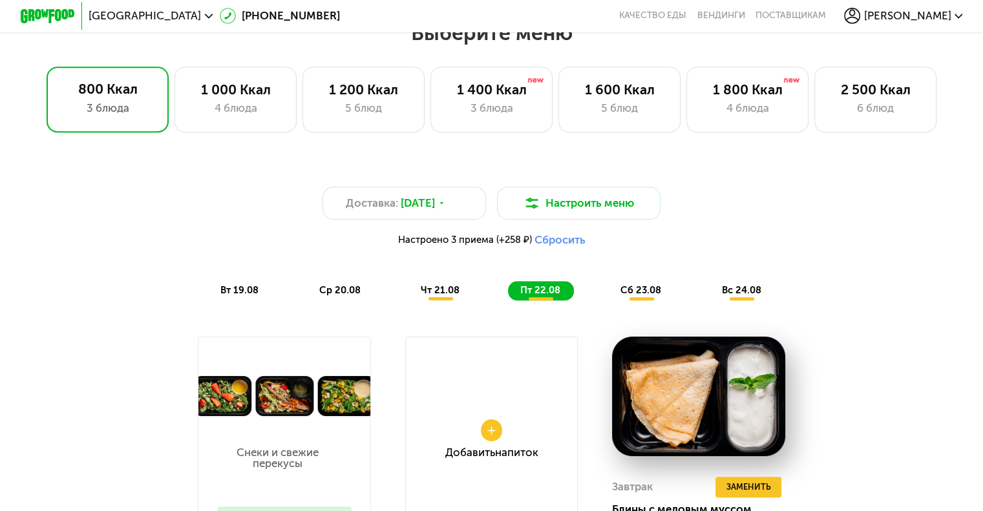
click at [646, 296] on span "сб 23.08" at bounding box center [640, 290] width 41 height 12
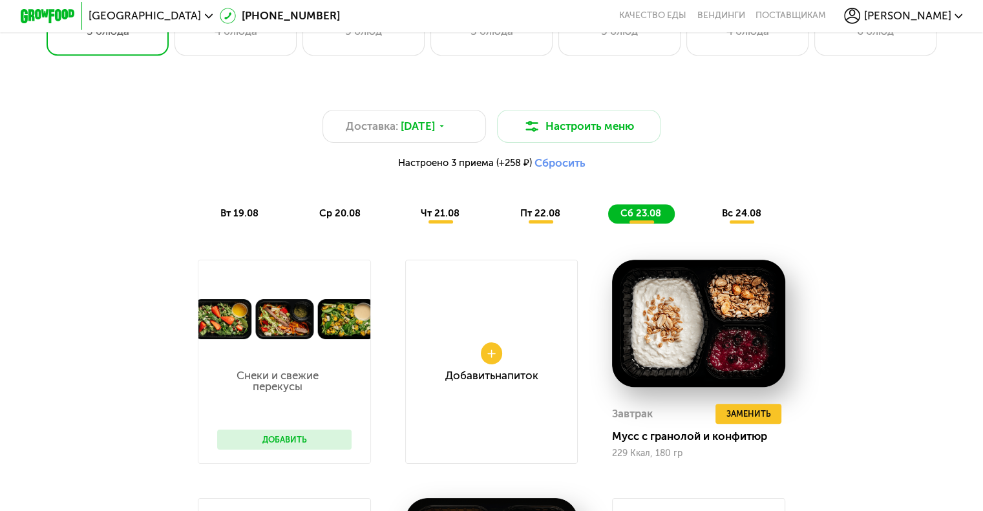
scroll to position [1052, 0]
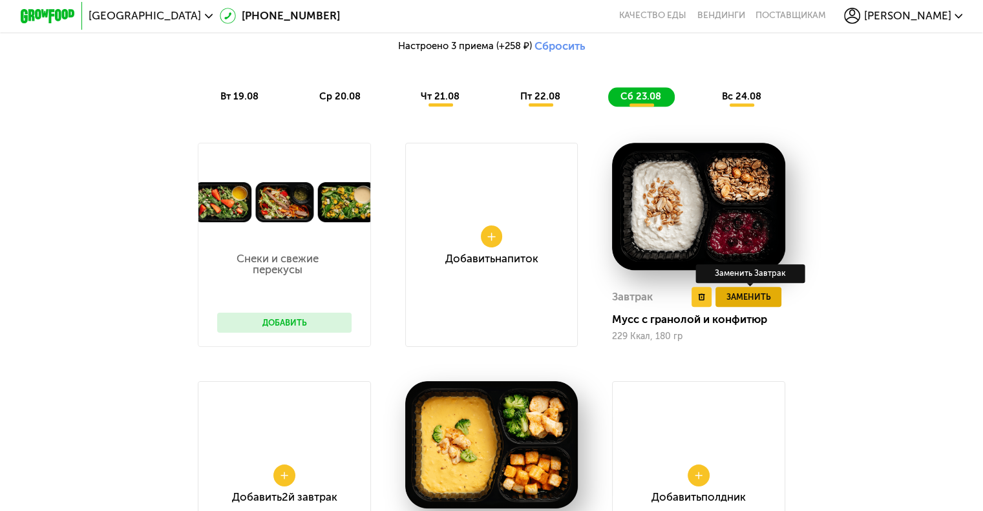
click at [738, 304] on span "Заменить" at bounding box center [747, 297] width 45 height 14
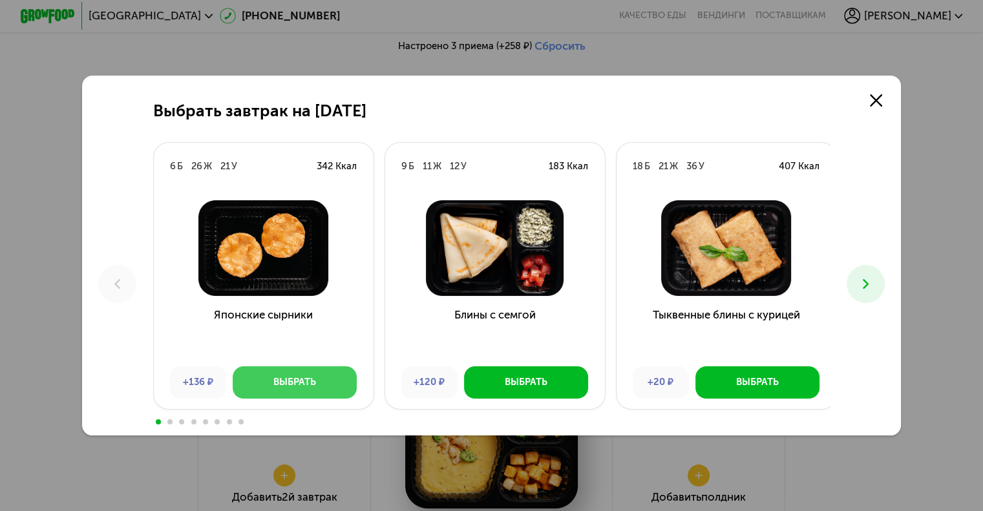
click at [289, 379] on div "Выбрать" at bounding box center [294, 382] width 43 height 14
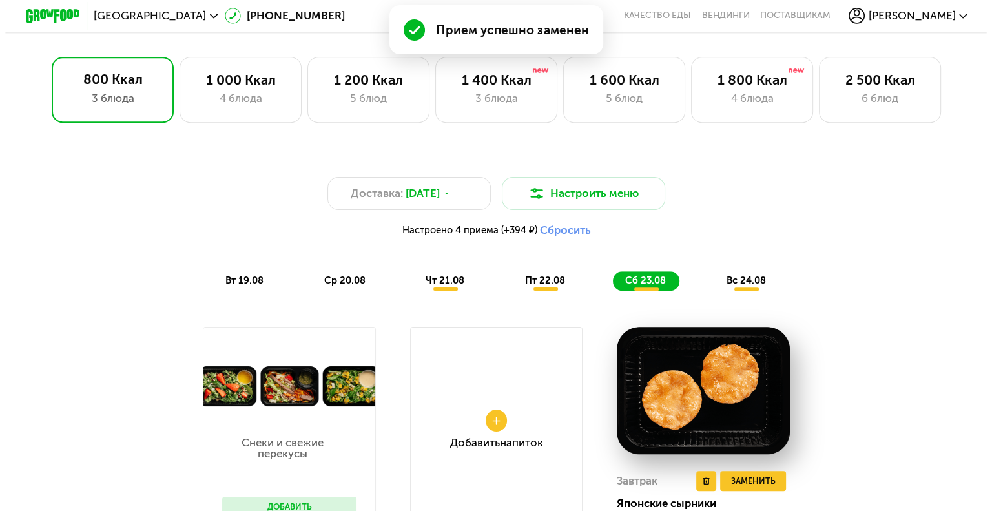
scroll to position [859, 0]
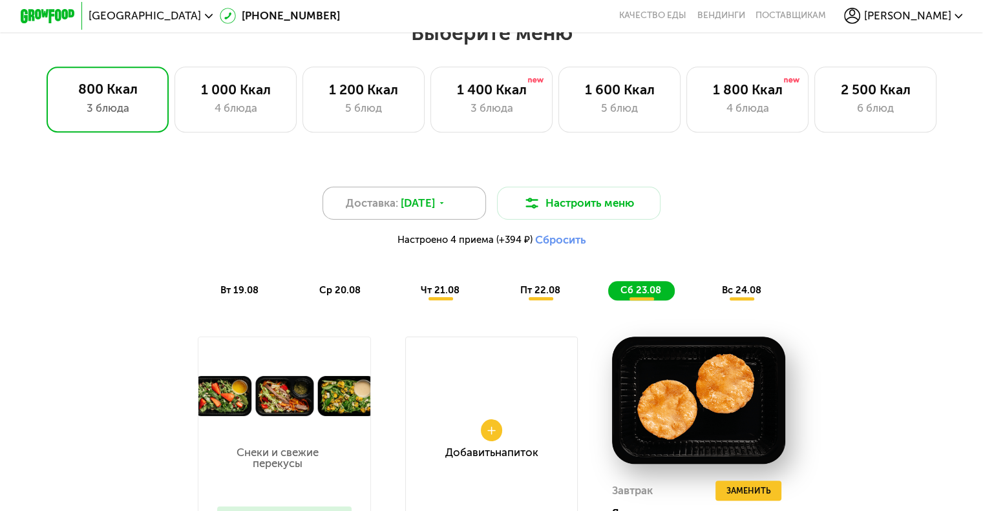
click at [446, 207] on icon at bounding box center [441, 203] width 8 height 8
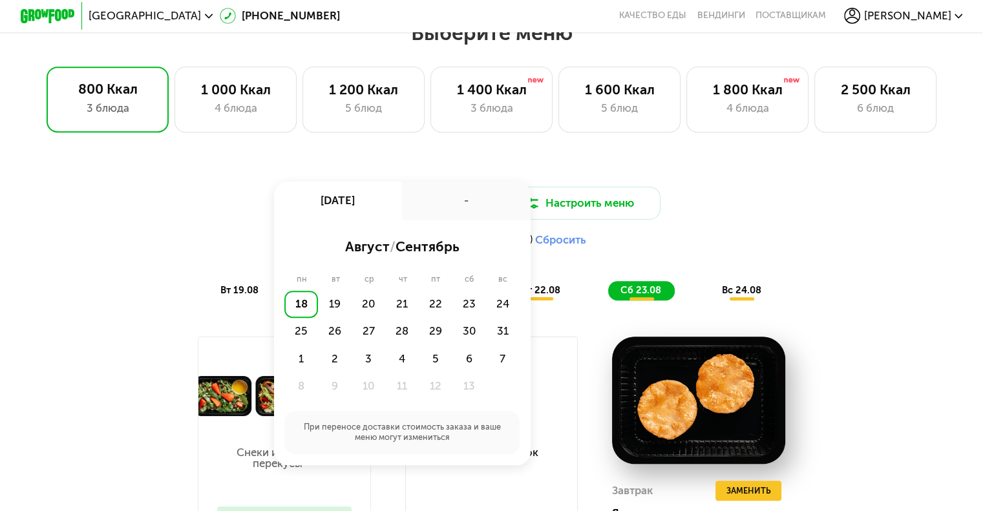
click at [831, 228] on div "Доставка: 18 авг, пн 18 авг, пн - август / сентябрь пн вт ср чт пт сб вс 18 19 …" at bounding box center [491, 220] width 808 height 67
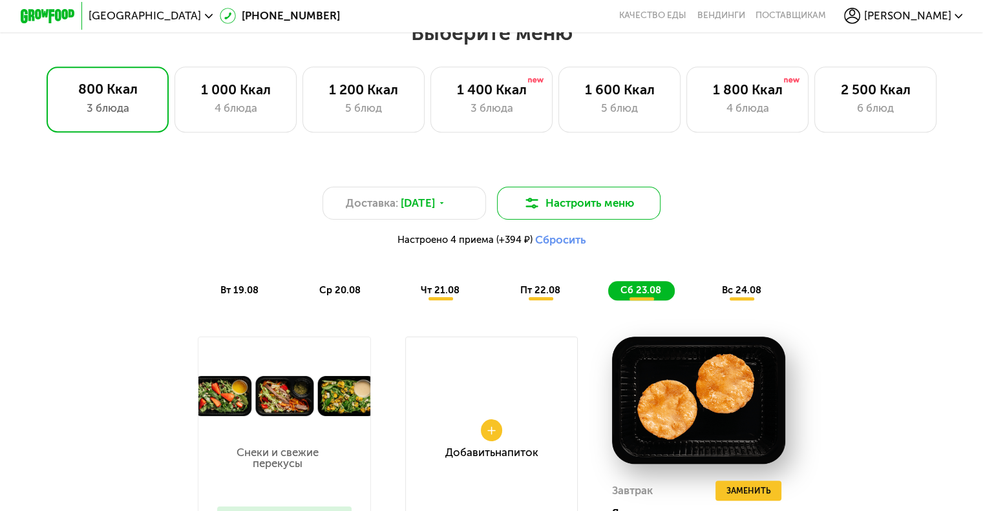
click at [596, 214] on button "Настроить меню" at bounding box center [579, 203] width 164 height 33
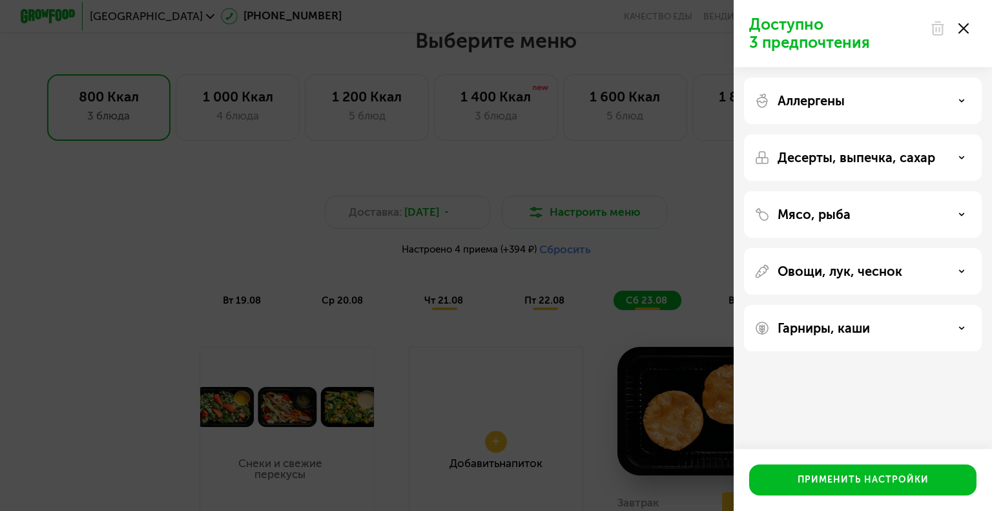
click at [958, 154] on div "Десерты, выпечка, сахар" at bounding box center [863, 158] width 217 height 16
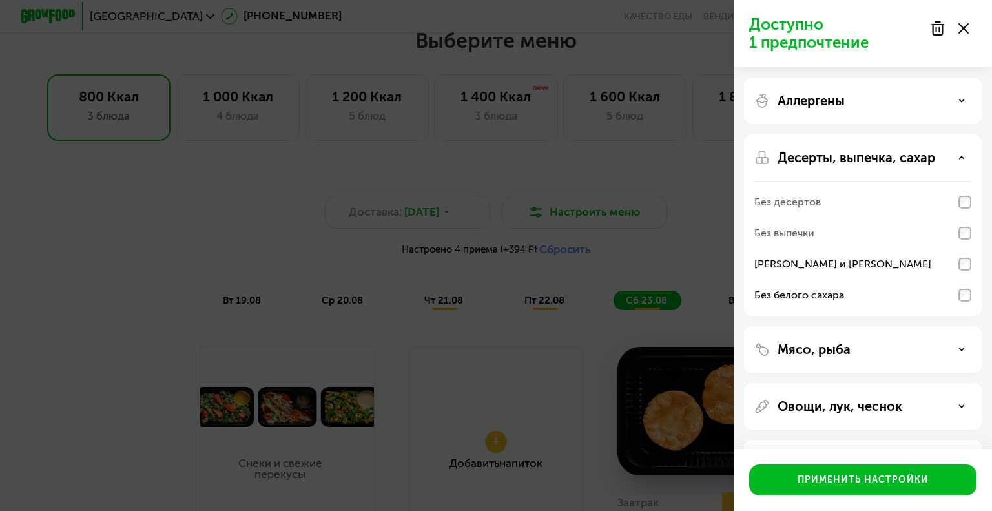
click at [957, 37] on div at bounding box center [949, 29] width 54 height 26
click at [959, 407] on icon at bounding box center [962, 406] width 6 height 6
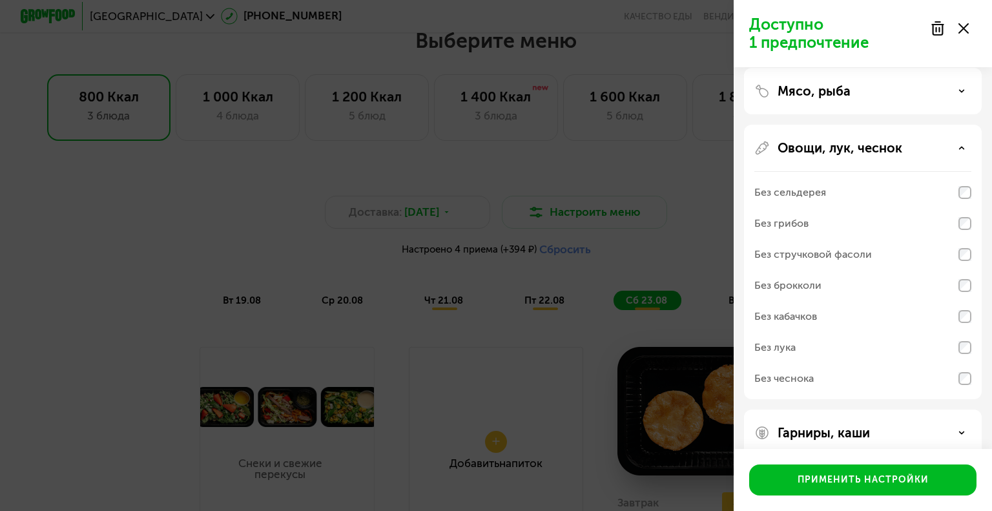
scroll to position [278, 0]
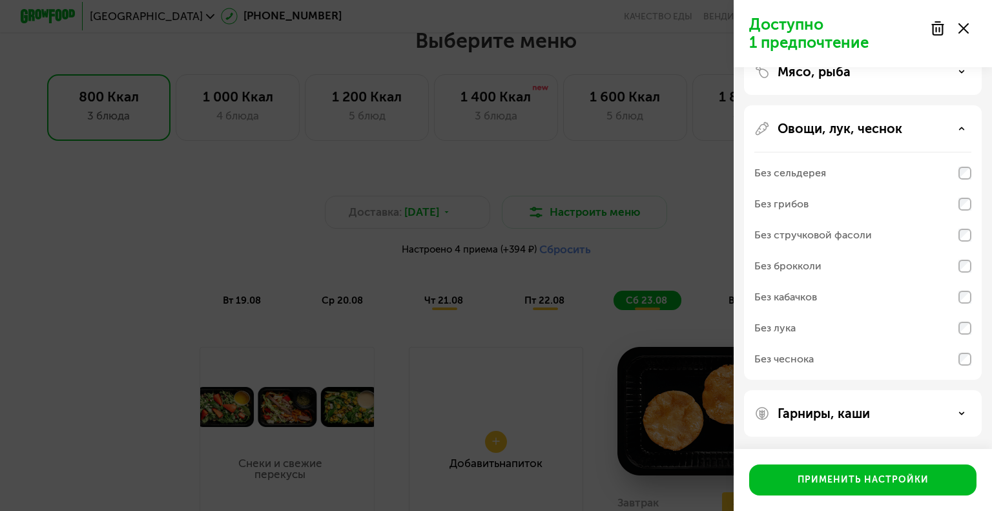
click at [961, 417] on div "Гарниры, каши" at bounding box center [863, 414] width 217 height 16
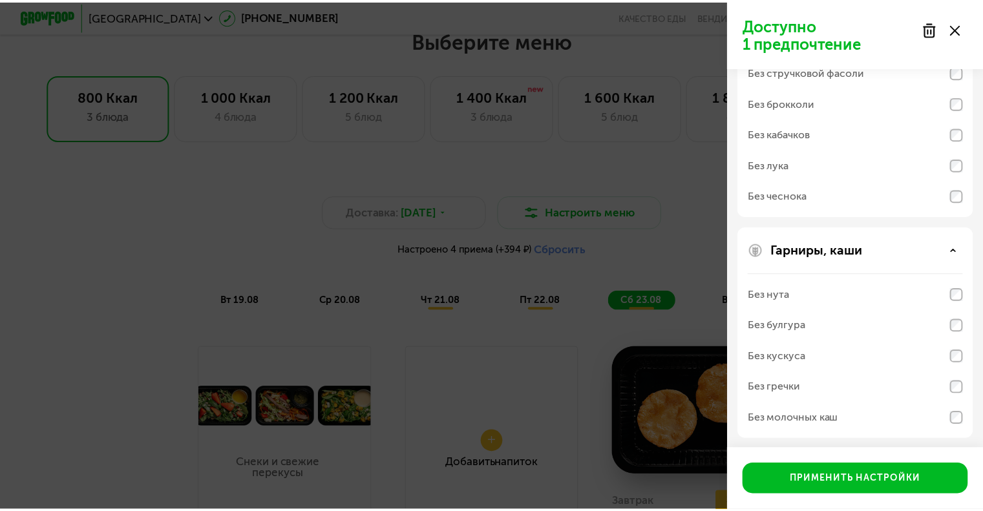
scroll to position [444, 0]
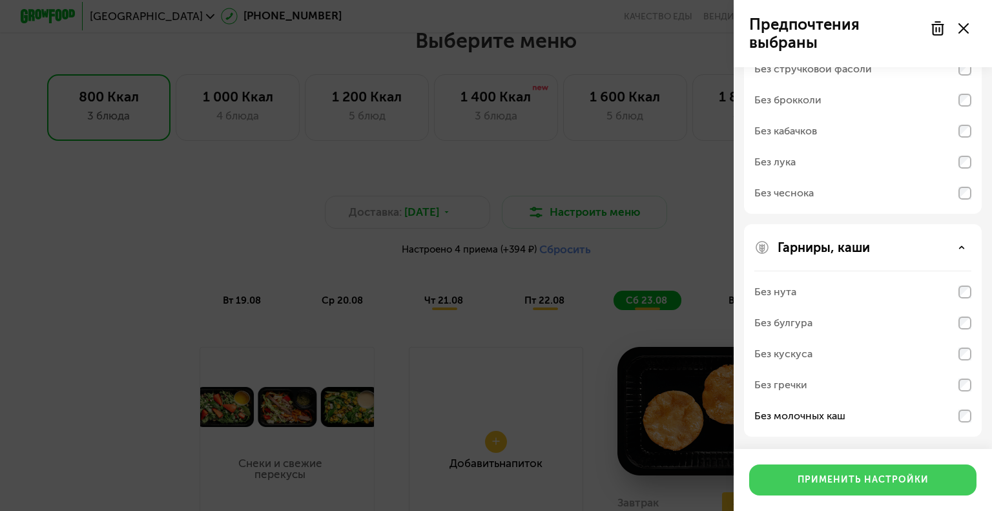
click at [915, 477] on div "Применить настройки" at bounding box center [863, 480] width 131 height 13
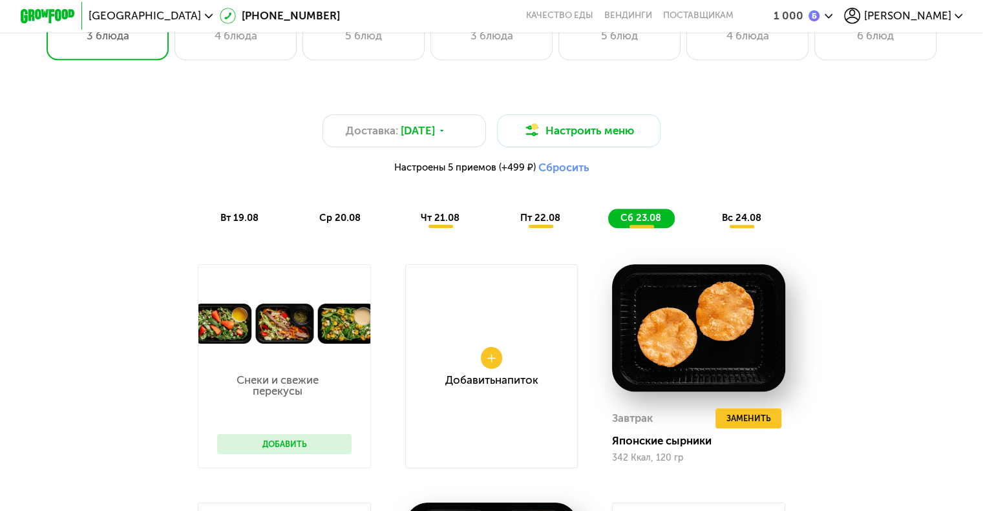
scroll to position [729, 0]
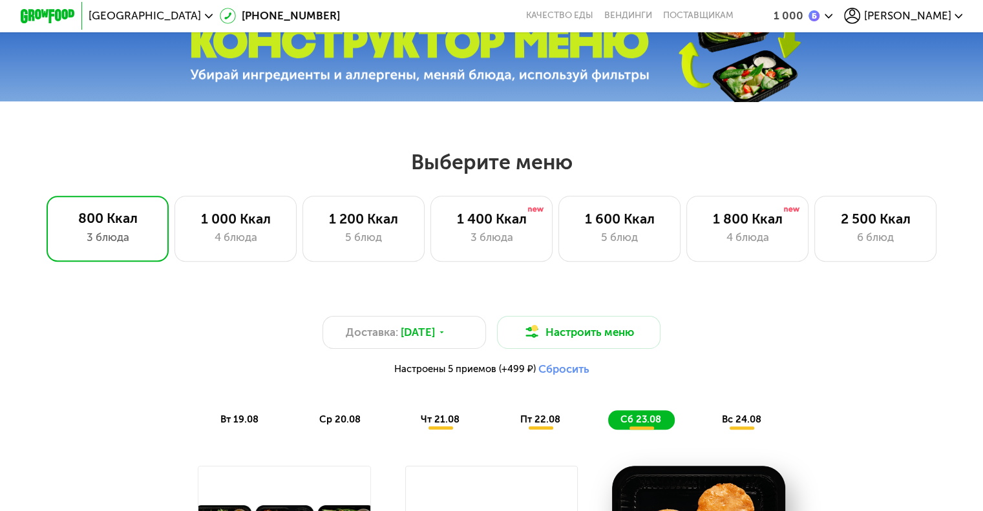
click at [747, 425] on span "вс 24.08" at bounding box center [741, 419] width 39 height 12
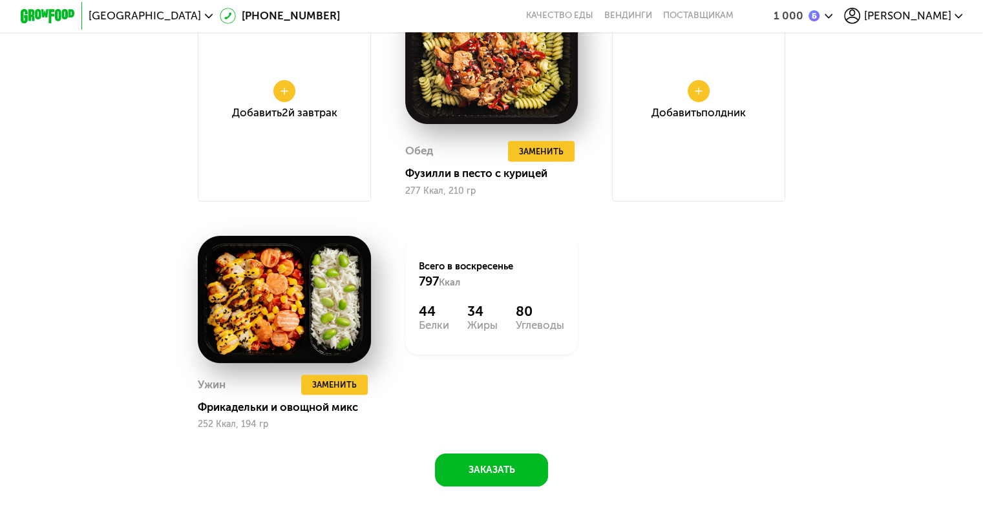
scroll to position [1634, 0]
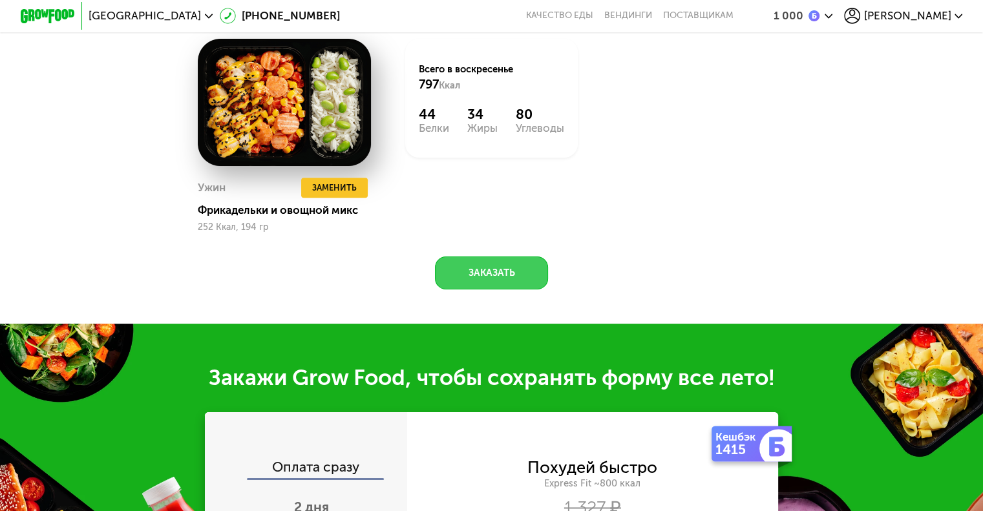
click at [519, 277] on button "Заказать" at bounding box center [491, 272] width 113 height 33
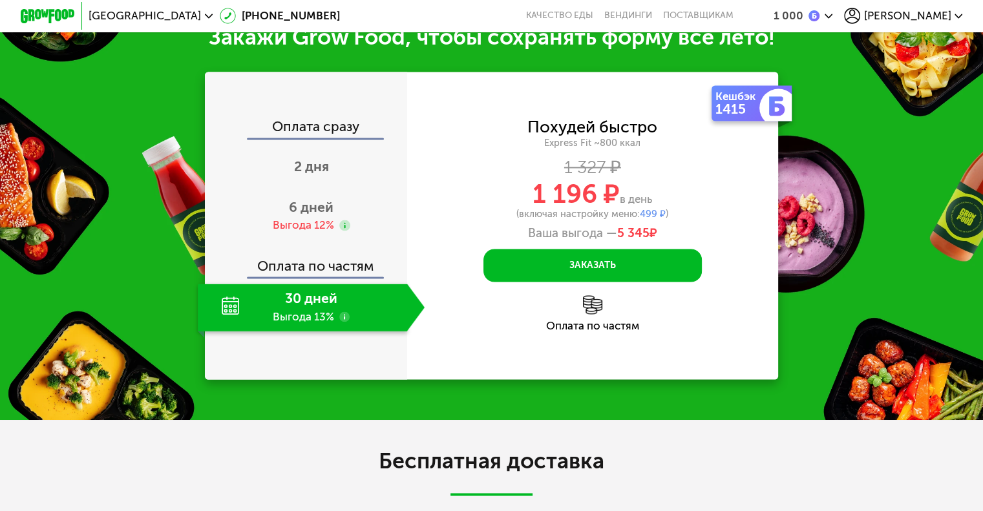
scroll to position [1975, 0]
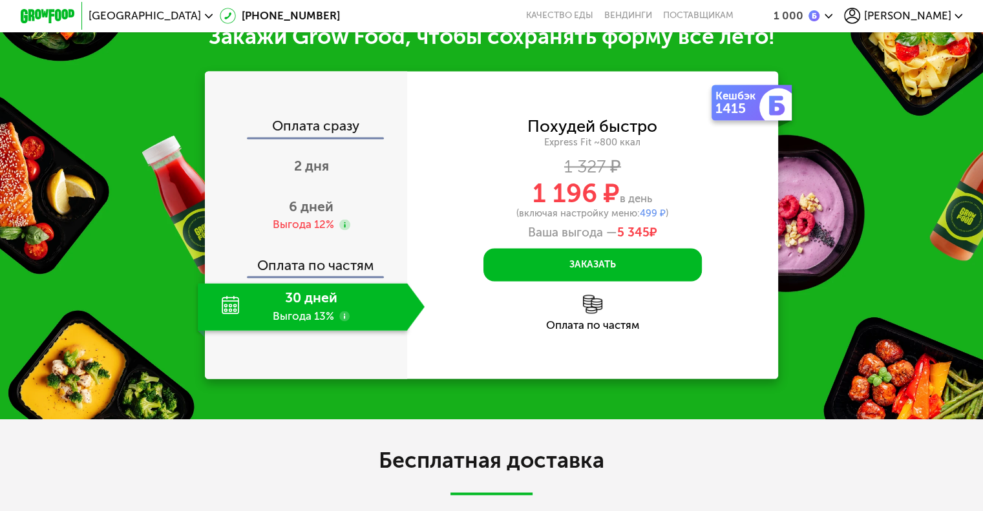
click at [320, 313] on div "30 дней Выгода 13%" at bounding box center [302, 307] width 209 height 48
click at [328, 269] on div "Оплата по частям" at bounding box center [306, 260] width 201 height 32
click at [469, 240] on div "Похудей быстро Express Fit ~800 ккал 1 327 ₽ 1 196 ₽ в день (включая настройку …" at bounding box center [592, 179] width 371 height 121
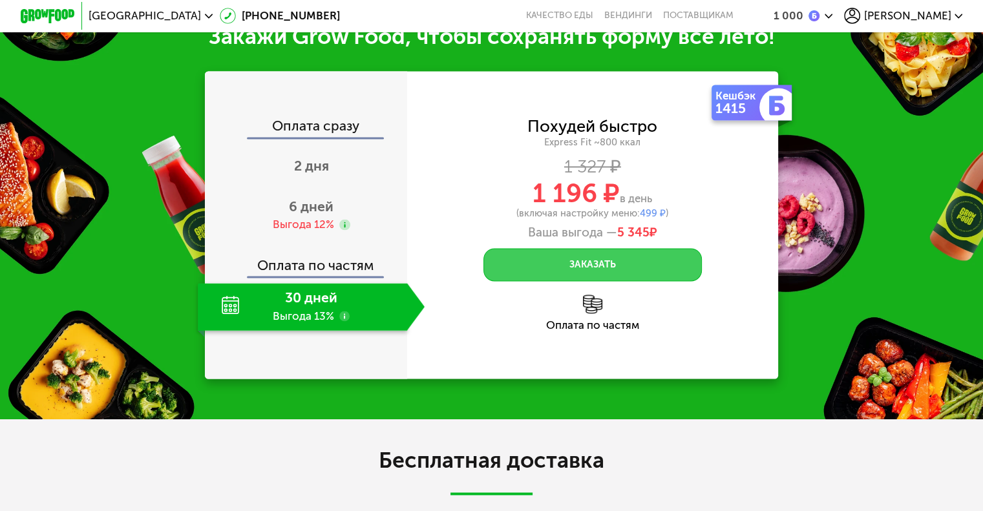
click at [574, 281] on button "Заказать" at bounding box center [592, 264] width 218 height 33
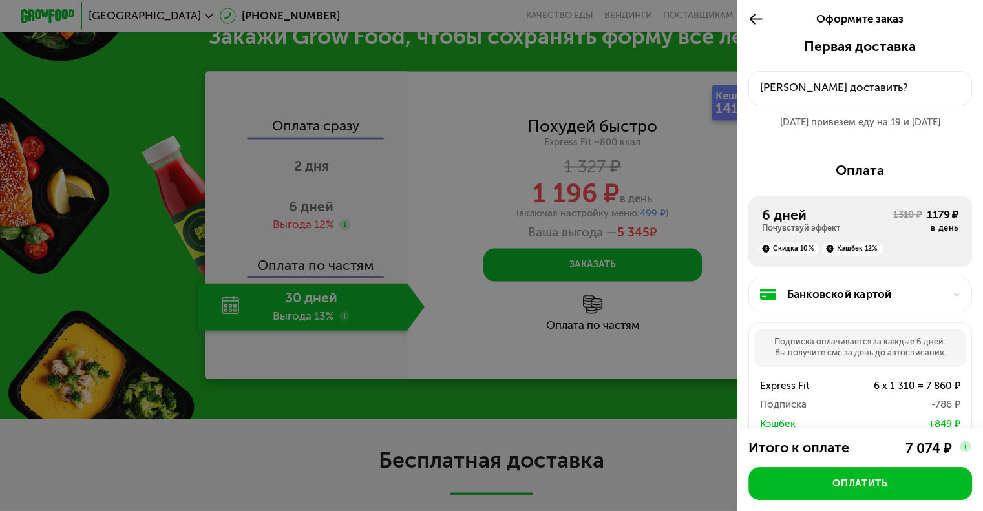
click at [868, 98] on button "Куда доставить?" at bounding box center [860, 88] width 224 height 34
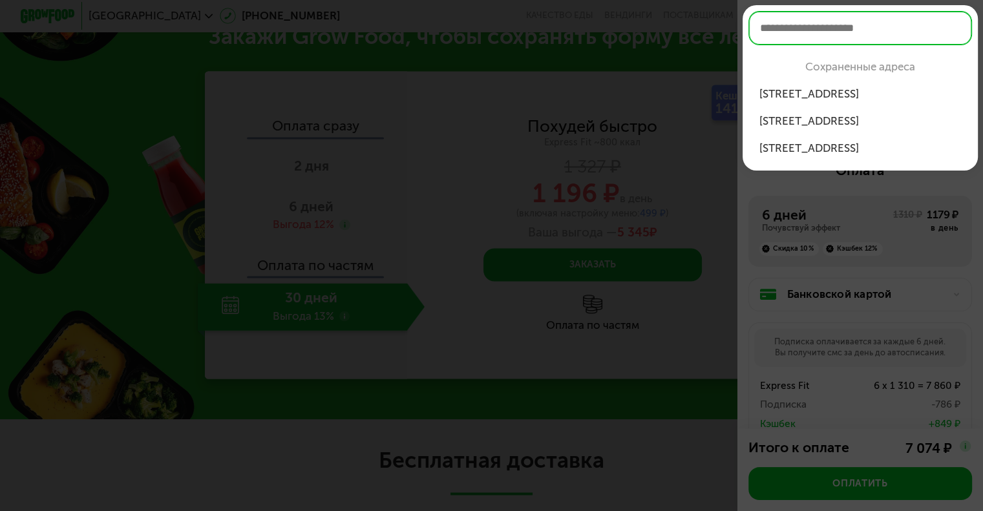
click at [832, 151] on div "улица Танкиста ...ого, 62, кв 199" at bounding box center [860, 148] width 202 height 16
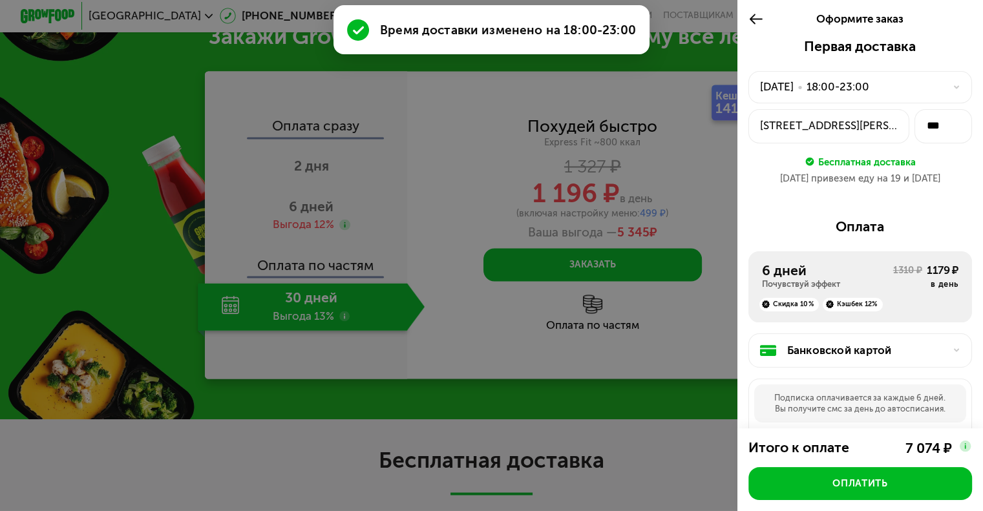
click at [952, 90] on icon at bounding box center [956, 87] width 8 height 8
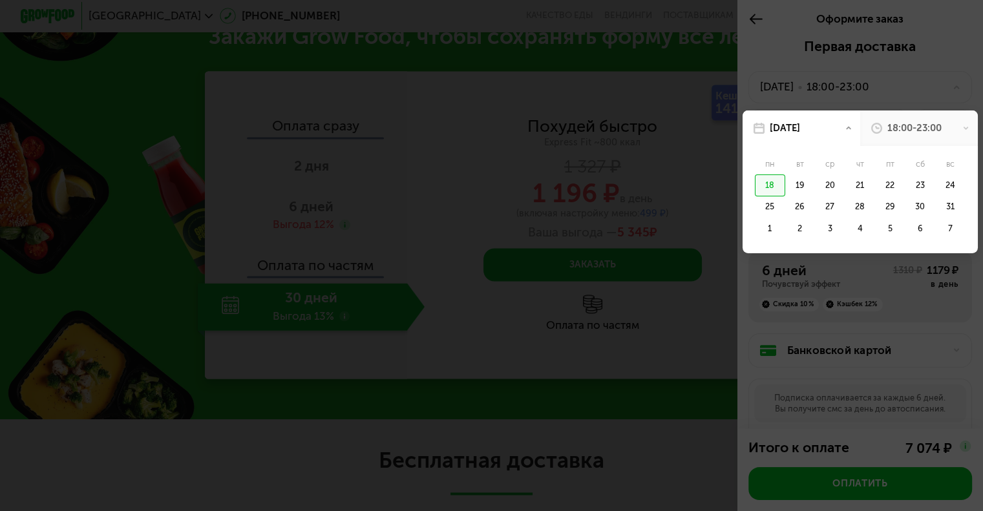
click at [962, 131] on icon at bounding box center [965, 128] width 7 height 7
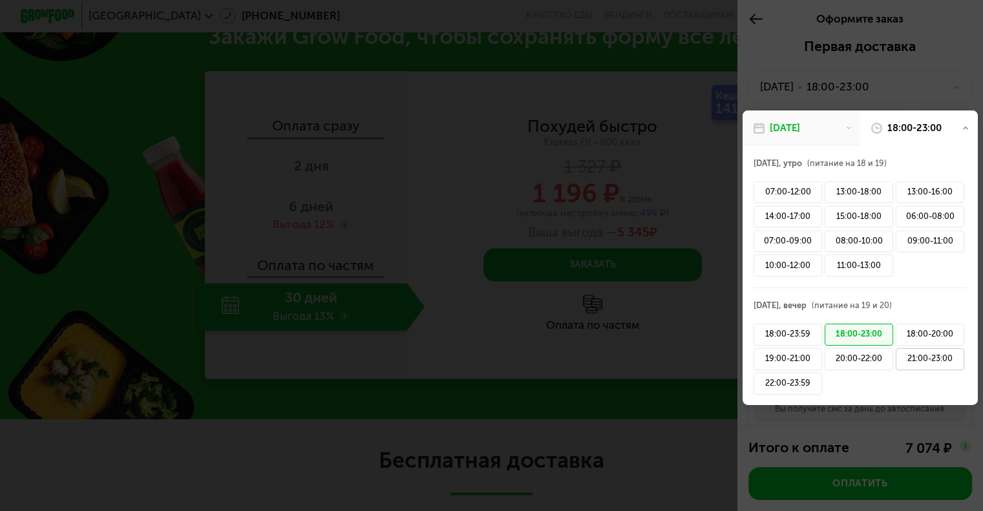
click at [926, 360] on div "21:00-23:00" at bounding box center [929, 359] width 68 height 22
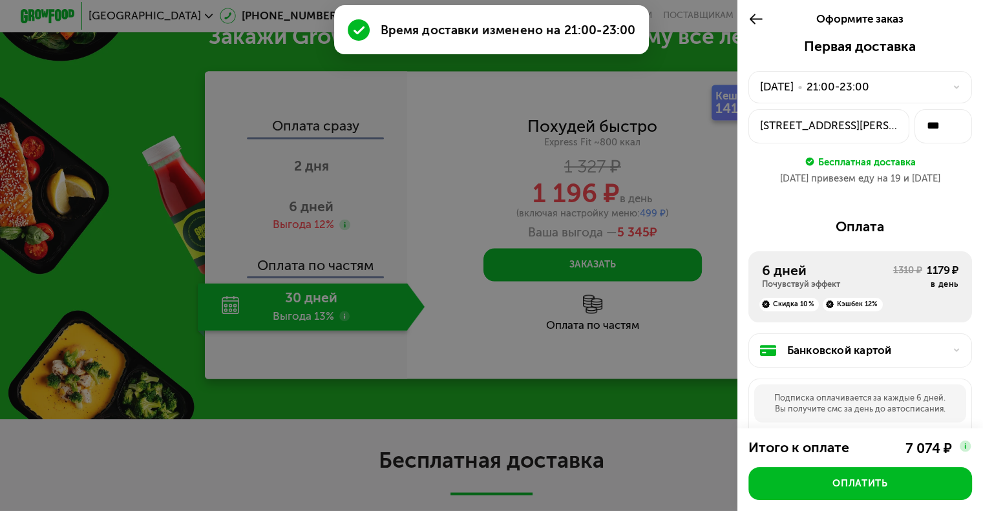
click at [952, 89] on icon at bounding box center [956, 87] width 8 height 8
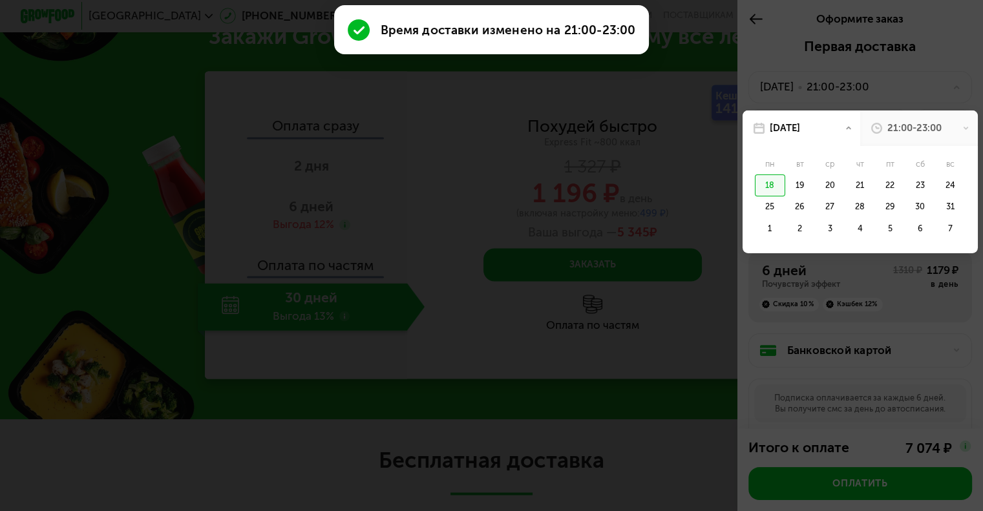
click at [951, 126] on div "21:00-23:00" at bounding box center [919, 128] width 118 height 36
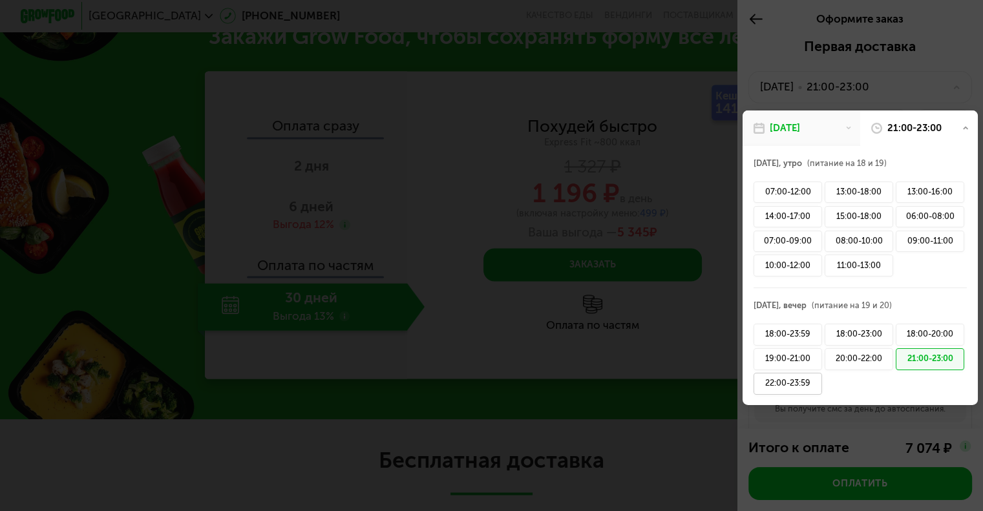
click at [799, 389] on div "22:00-23:59" at bounding box center [787, 384] width 68 height 22
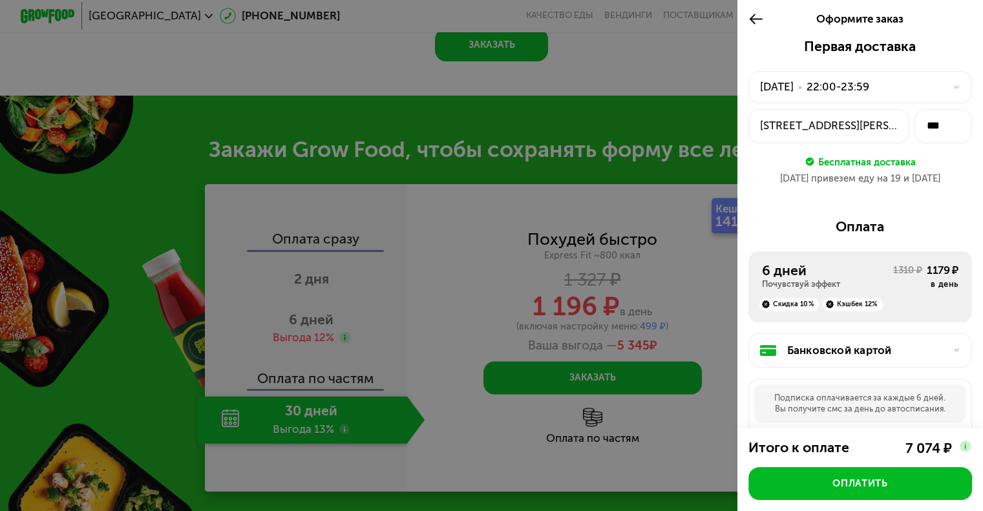
scroll to position [1846, 0]
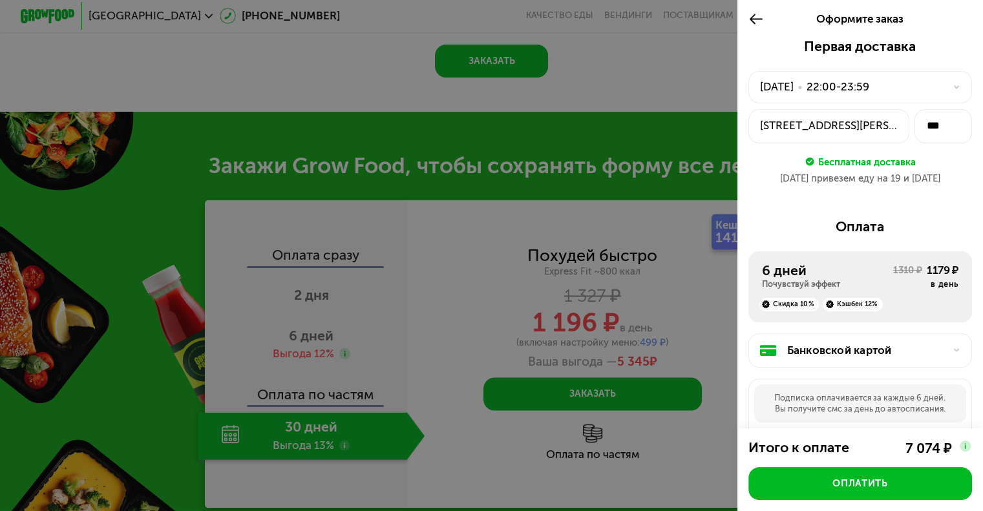
click at [954, 352] on use at bounding box center [956, 350] width 5 height 3
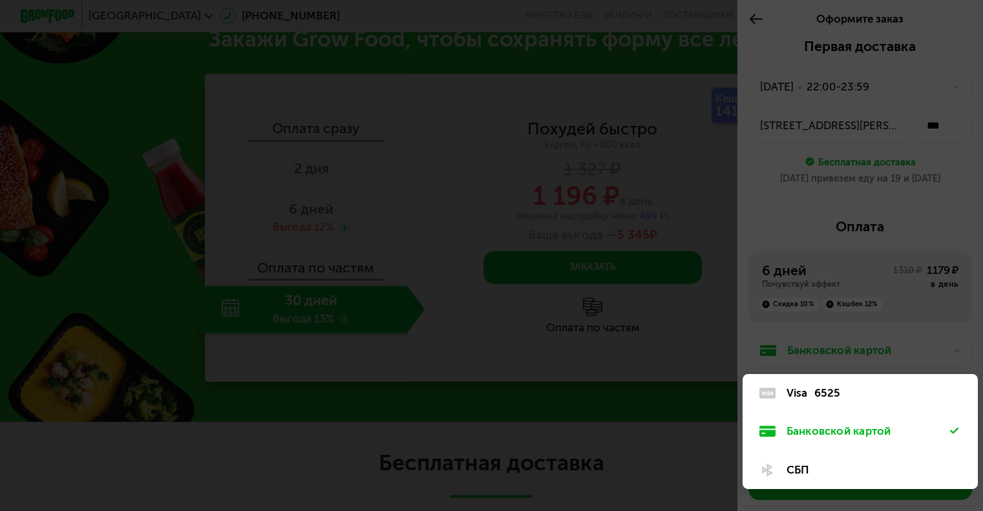
scroll to position [1975, 0]
click at [805, 475] on div "СБП" at bounding box center [868, 470] width 164 height 16
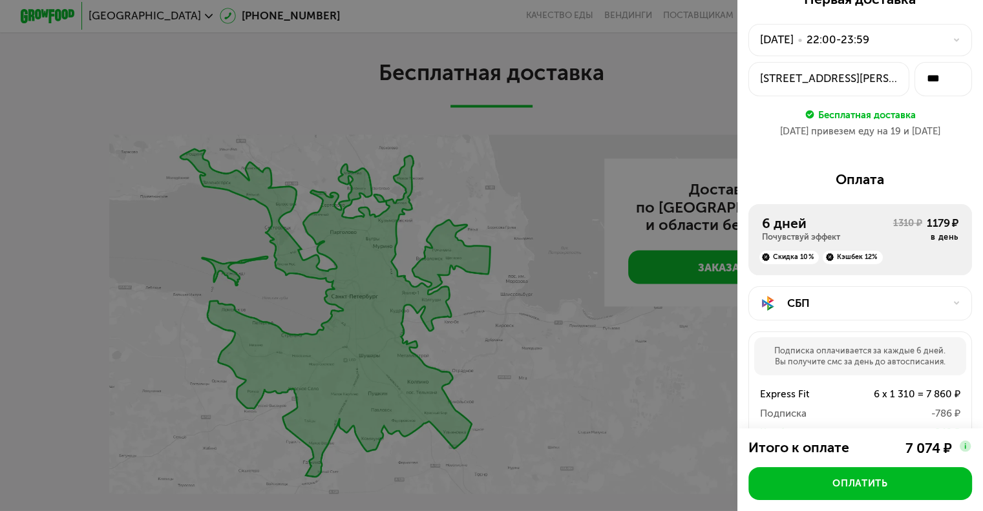
scroll to position [0, 0]
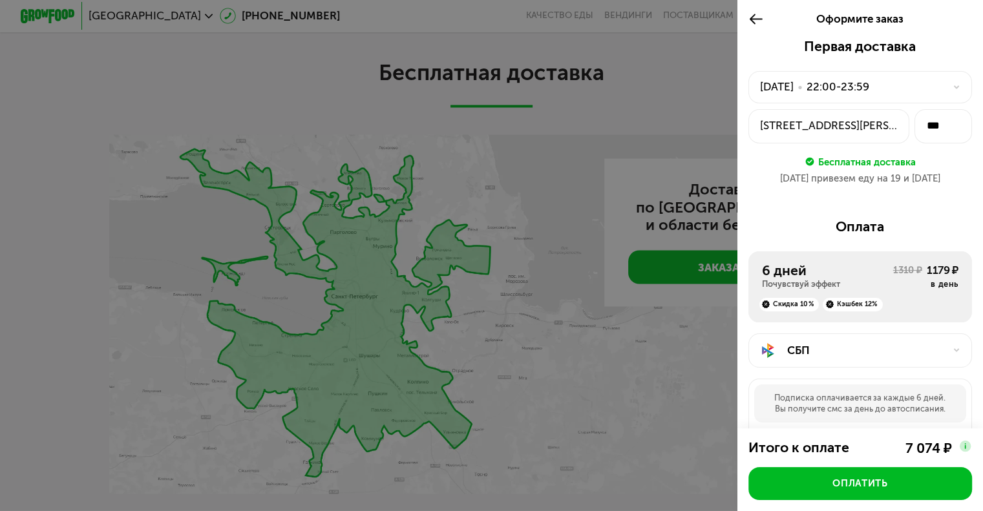
click at [749, 15] on icon at bounding box center [756, 19] width 16 height 16
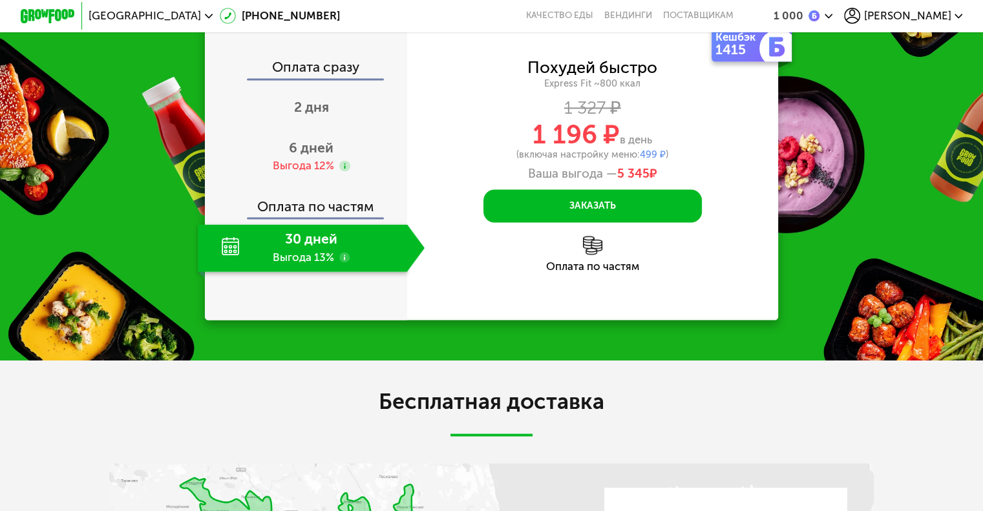
scroll to position [1975, 0]
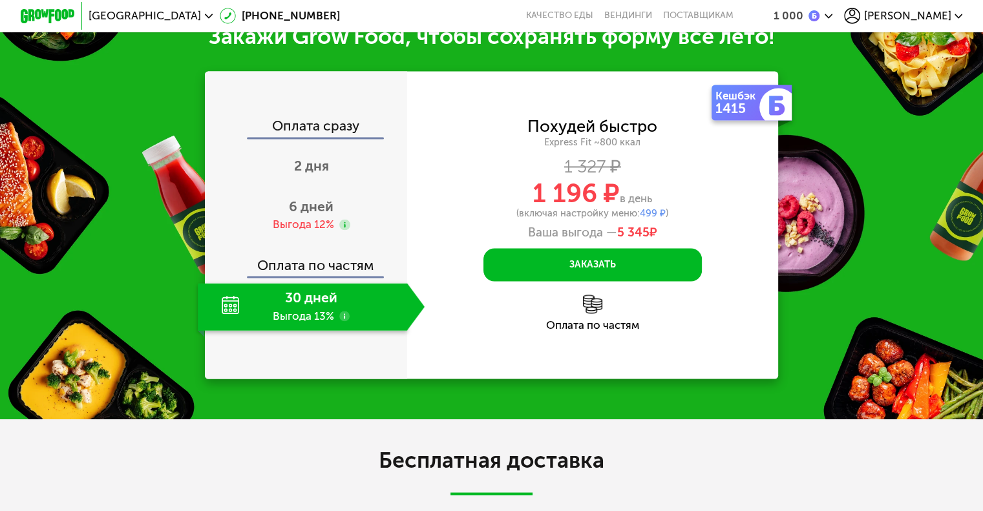
click at [833, 16] on icon at bounding box center [828, 16] width 8 height 8
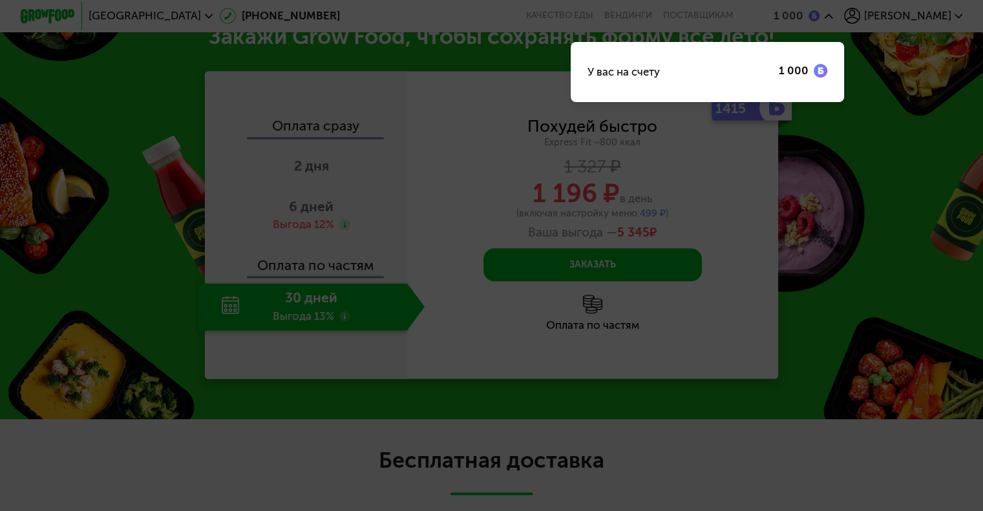
click at [808, 65] on div "1 000" at bounding box center [793, 70] width 30 height 11
click at [844, 68] on div "У вас на счету 1 000" at bounding box center [706, 72] width 273 height 60
click at [972, 78] on div at bounding box center [491, 255] width 983 height 511
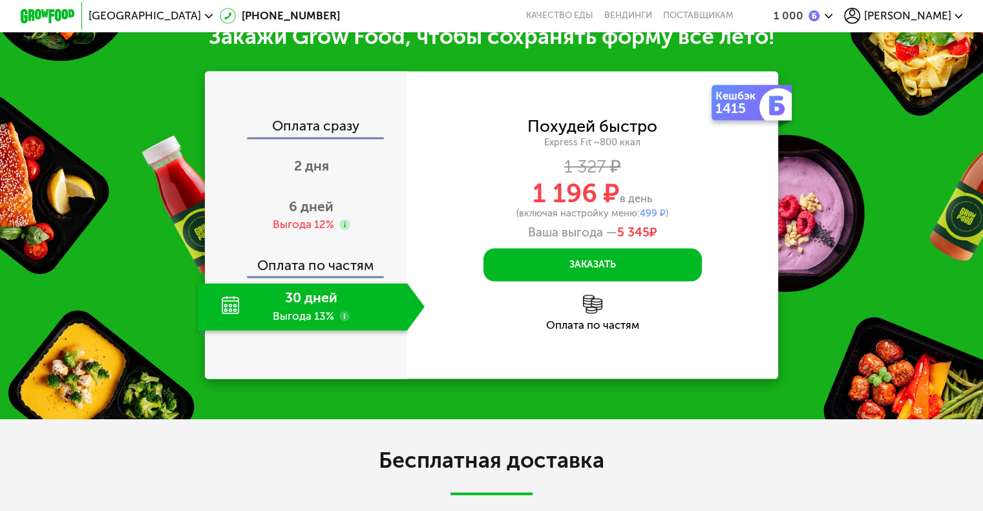
click at [771, 115] on img at bounding box center [776, 105] width 19 height 19
click at [749, 115] on div "1415" at bounding box center [738, 108] width 47 height 14
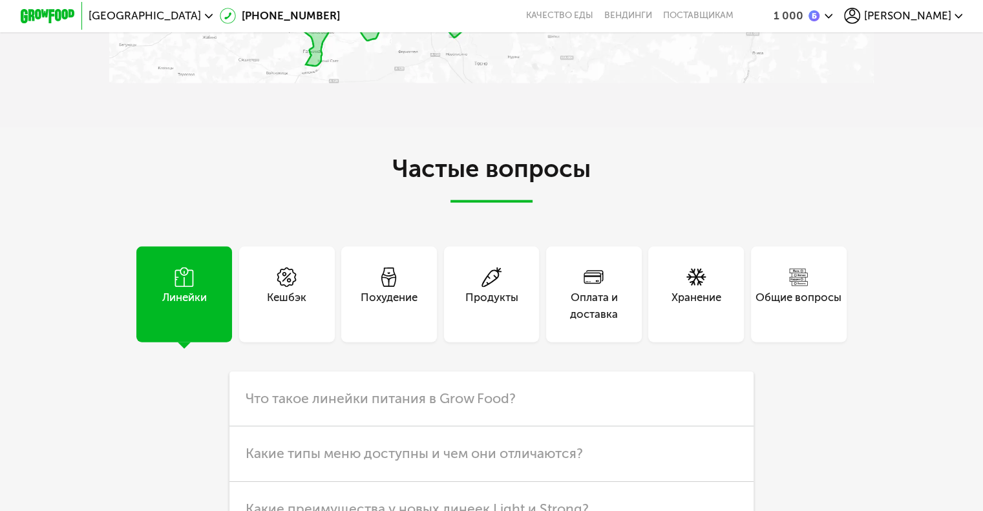
scroll to position [2621, 0]
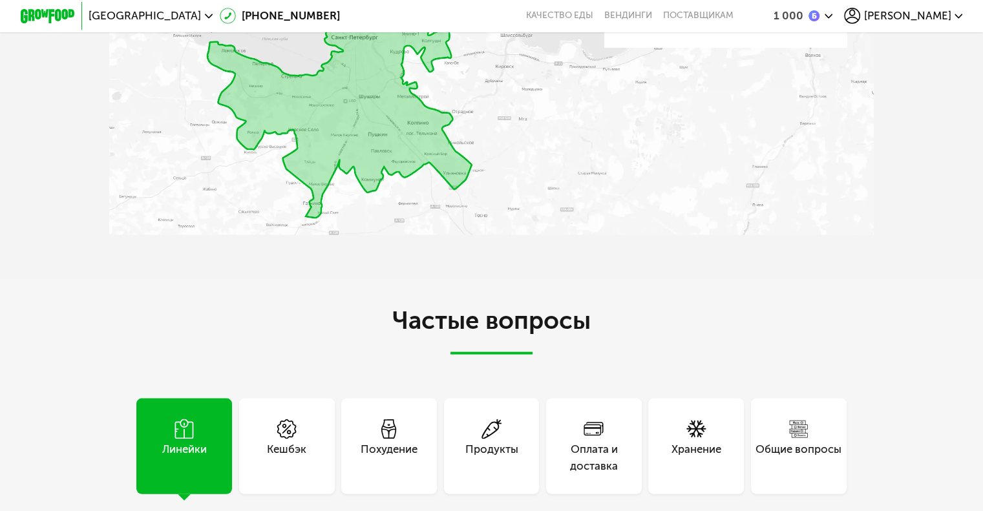
click at [818, 22] on div "1 000" at bounding box center [796, 16] width 46 height 12
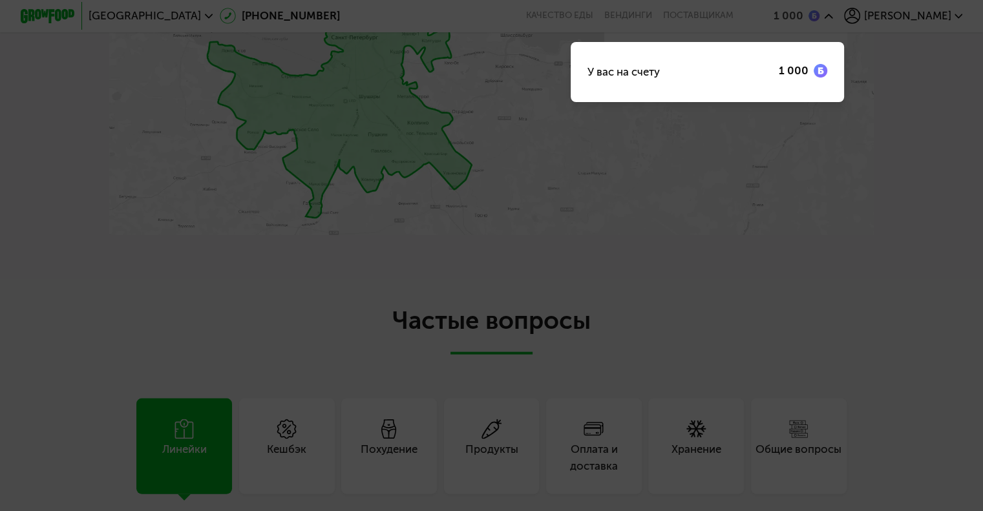
click at [844, 61] on div "У вас на счету 1 000" at bounding box center [706, 72] width 273 height 60
click at [844, 59] on div "У вас на счету 1 000" at bounding box center [706, 72] width 273 height 60
click at [910, 20] on div at bounding box center [491, 255] width 983 height 511
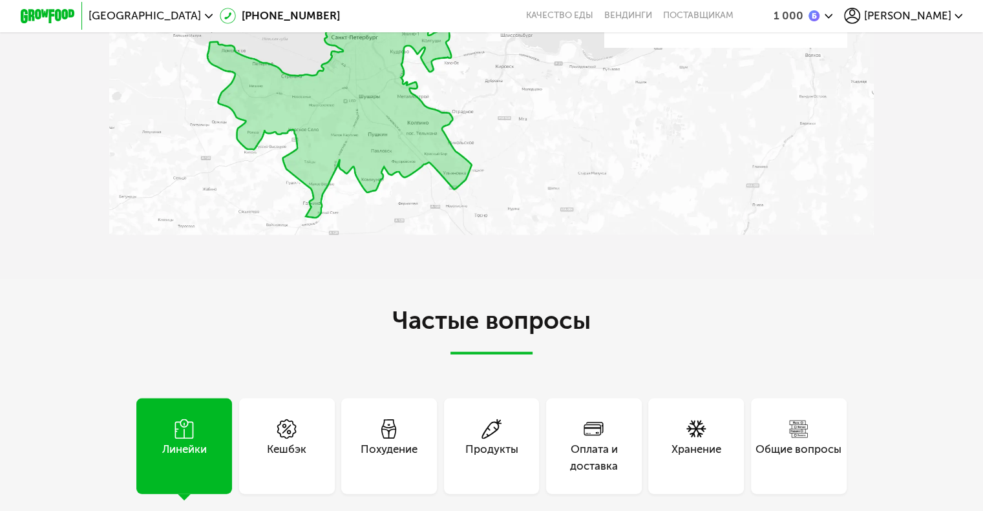
click at [943, 13] on span "[PERSON_NAME]" at bounding box center [906, 15] width 87 height 11
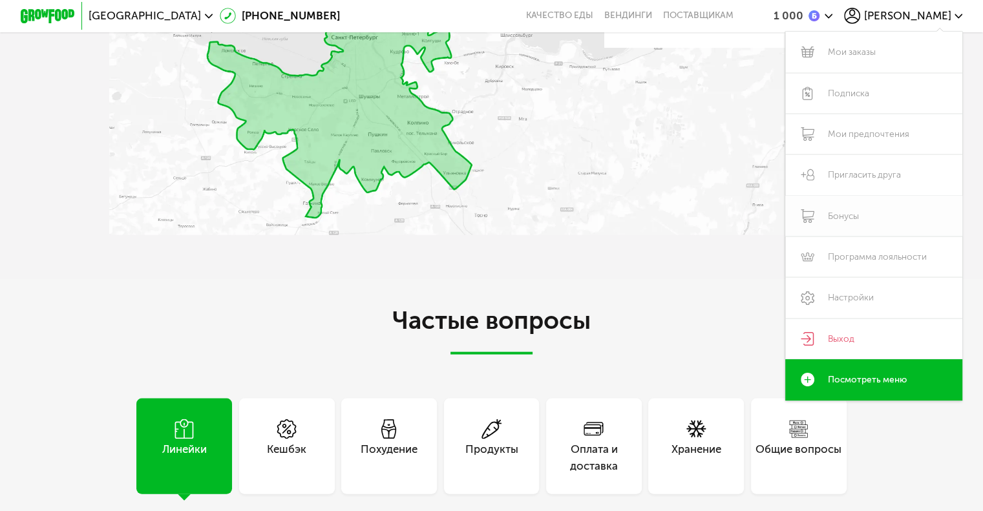
click at [849, 216] on link "Бонусы" at bounding box center [874, 216] width 178 height 41
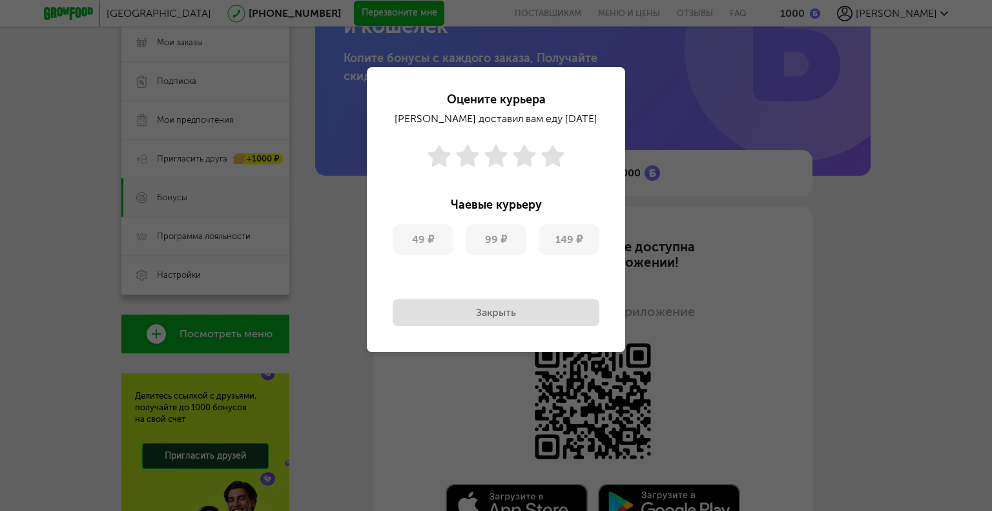
click at [908, 189] on div "Оцените курьера Владимир доставил вам еду 20 ноя, вс Чаевые курьеру 49 ₽ 99 ₽ 1…" at bounding box center [496, 255] width 992 height 511
click at [481, 312] on button "Закрыть" at bounding box center [496, 312] width 207 height 27
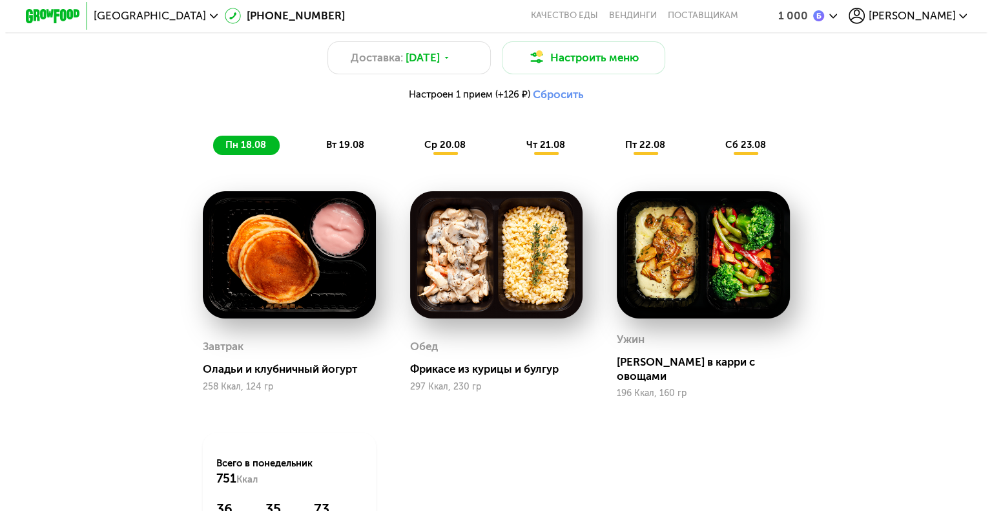
scroll to position [939, 0]
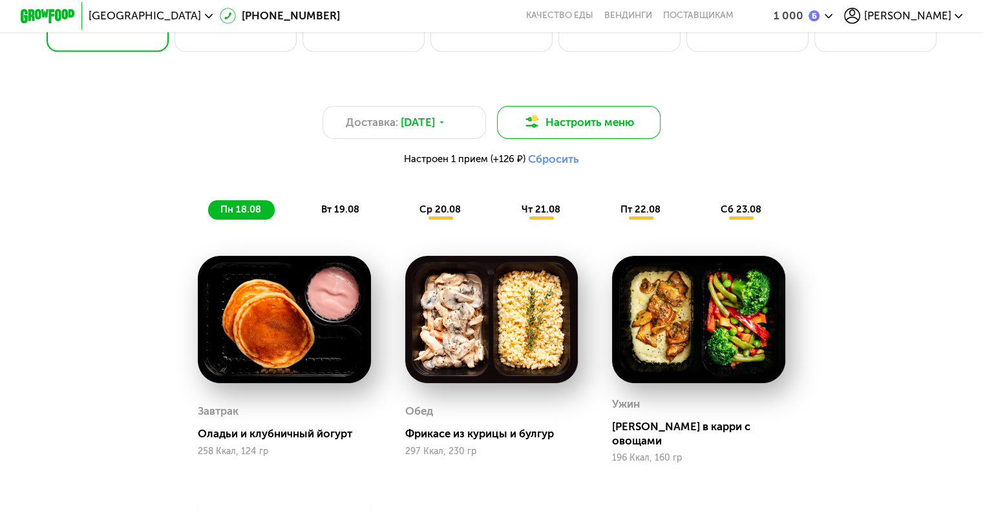
click at [568, 130] on button "Настроить меню" at bounding box center [579, 122] width 164 height 33
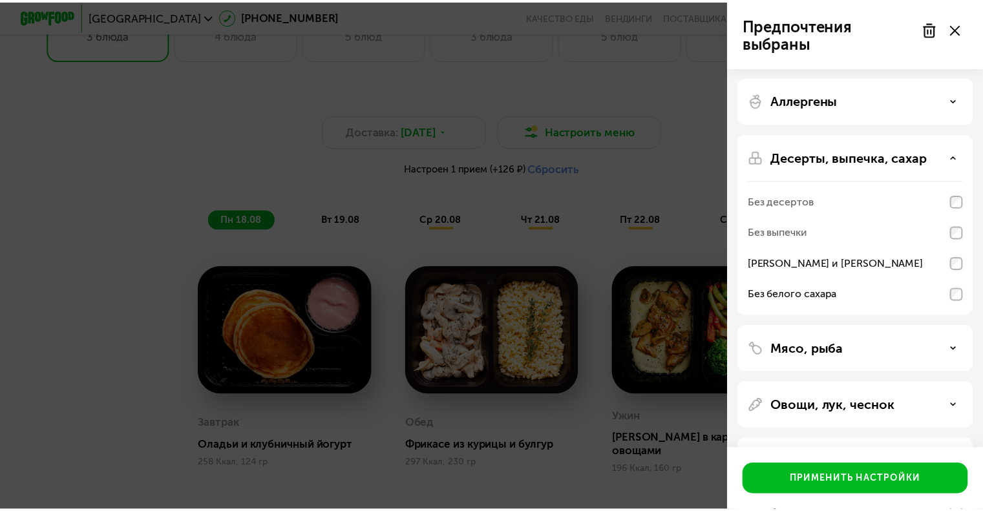
scroll to position [0, 0]
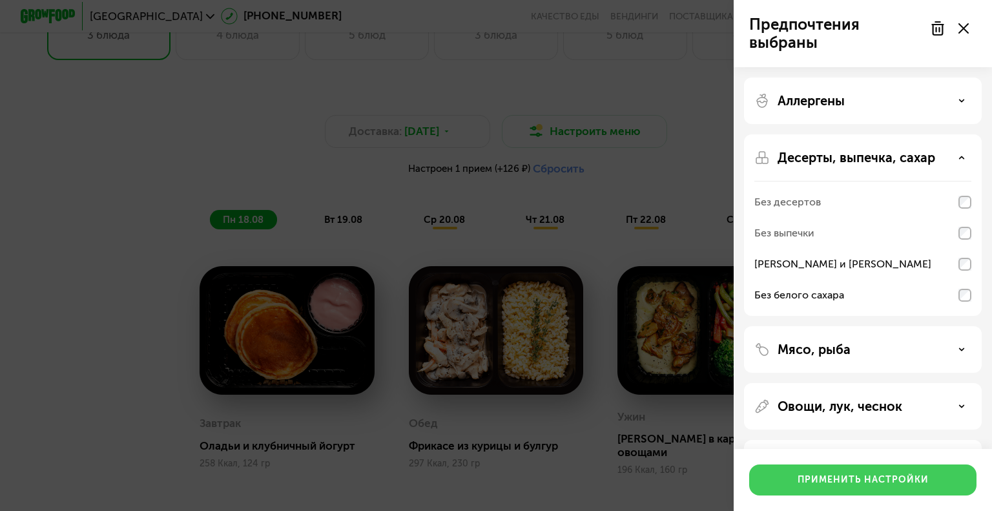
click at [895, 488] on button "Применить настройки" at bounding box center [862, 479] width 227 height 31
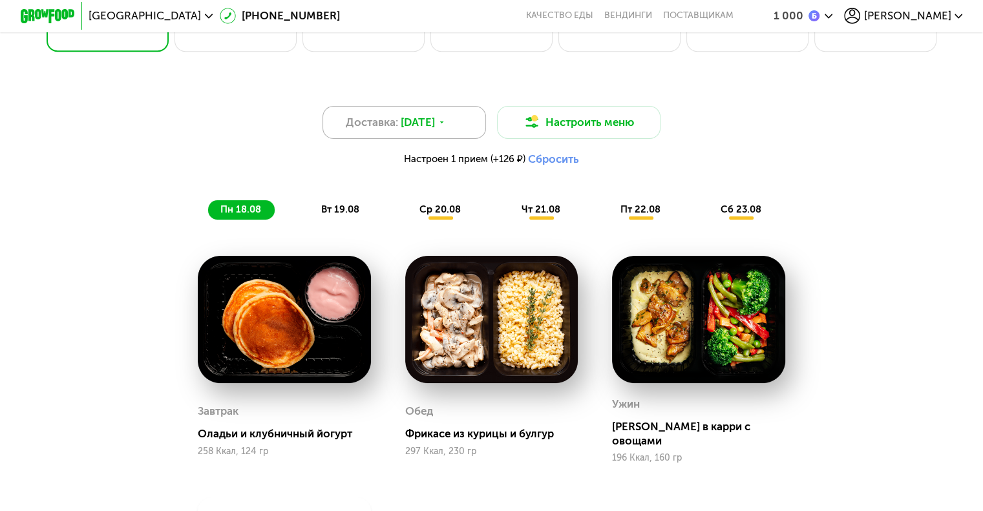
click at [446, 127] on icon at bounding box center [441, 122] width 8 height 8
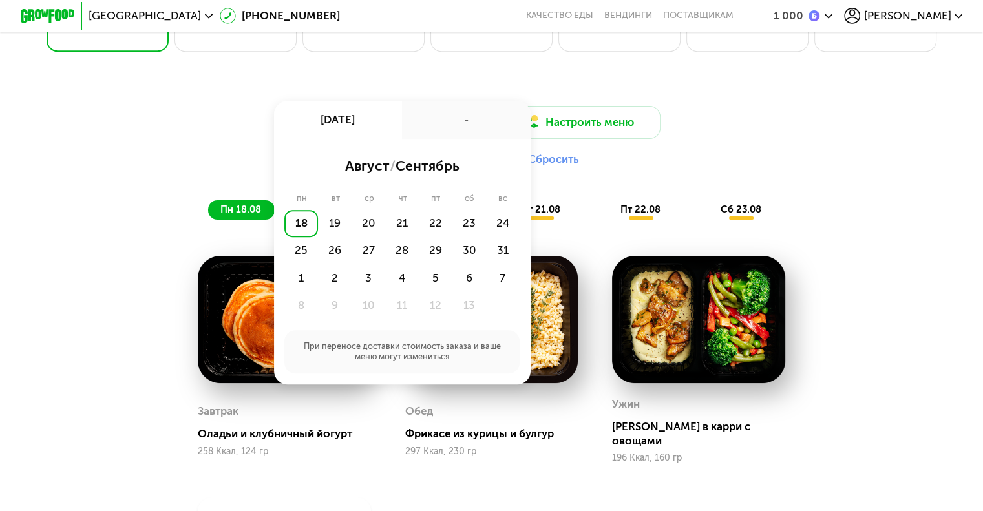
click at [749, 127] on div "Доставка: [DATE] авг, пн - август / сентябрь пн вт ср чт пт сб вс 18 19 20 21 2…" at bounding box center [491, 139] width 808 height 67
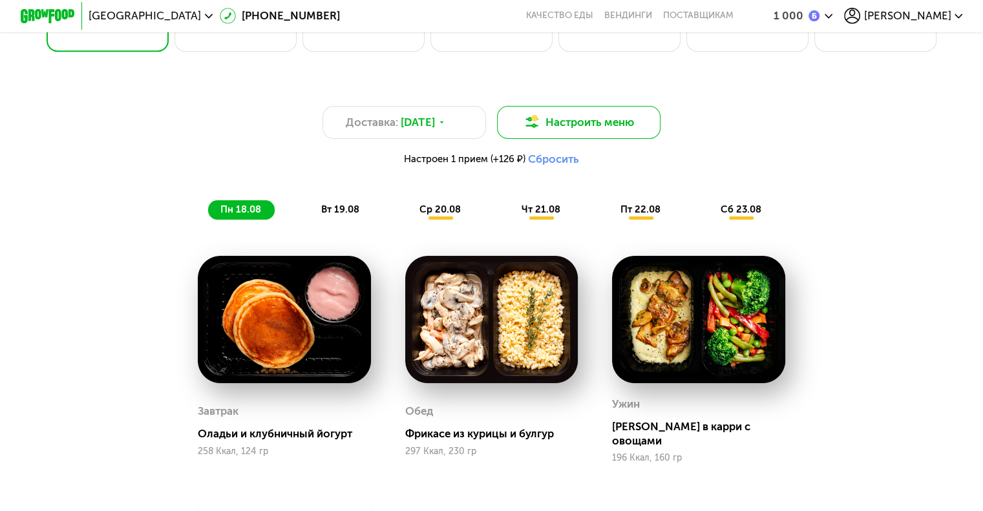
click at [602, 132] on button "Настроить меню" at bounding box center [579, 122] width 164 height 33
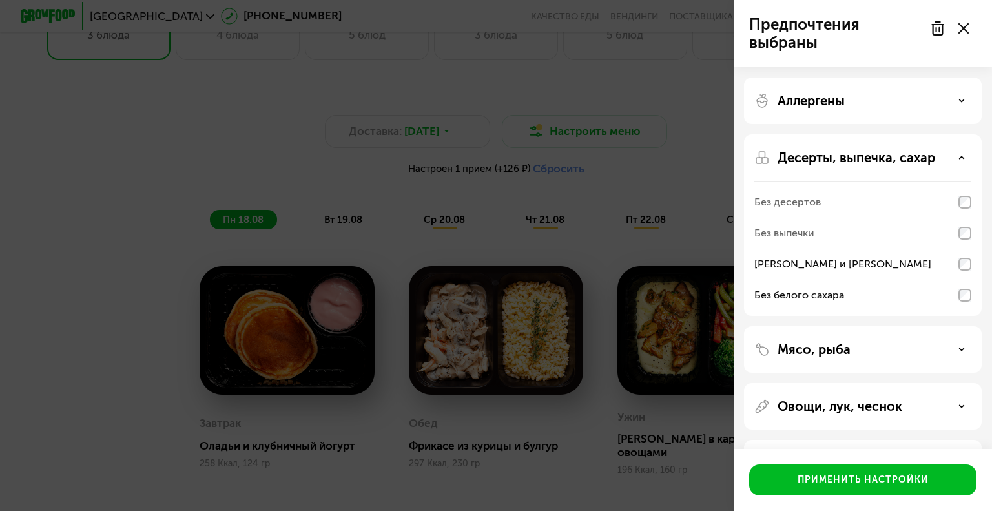
click at [967, 33] on icon at bounding box center [964, 28] width 10 height 10
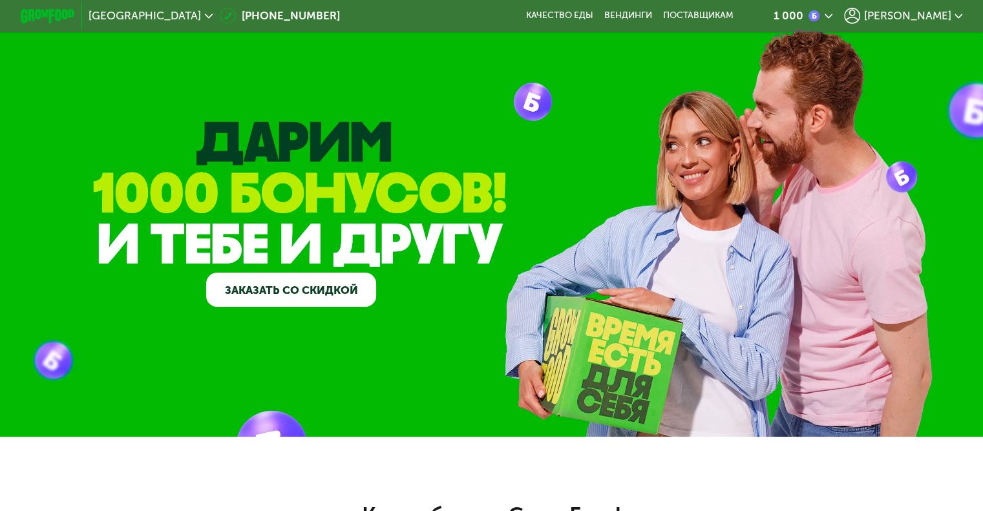
click at [315, 289] on link "Заказать со скидкой" at bounding box center [291, 290] width 170 height 34
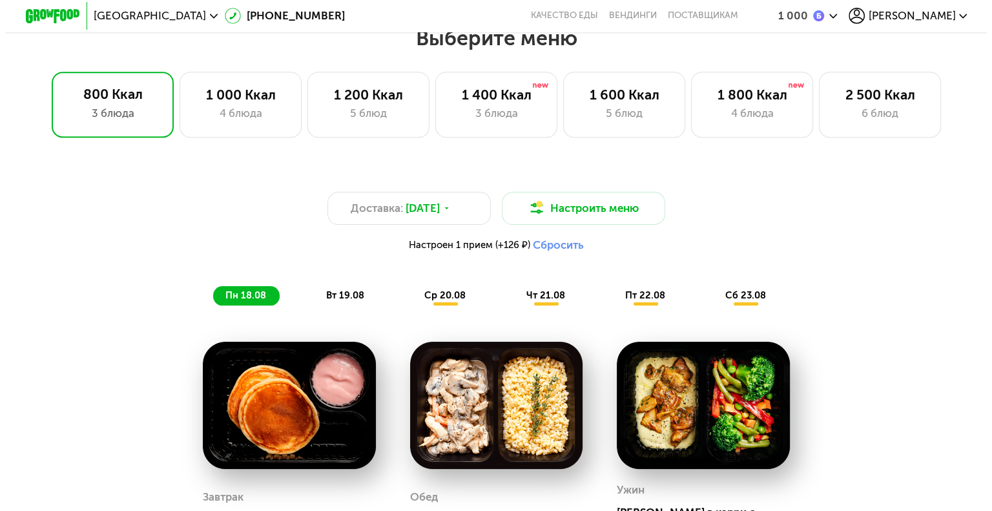
scroll to position [854, 0]
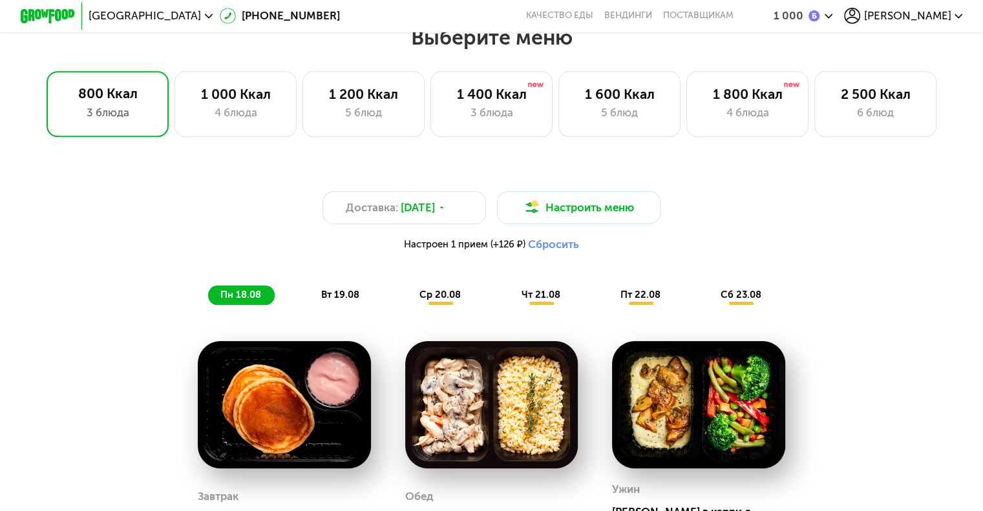
click at [544, 251] on button "Сбросить" at bounding box center [553, 245] width 51 height 14
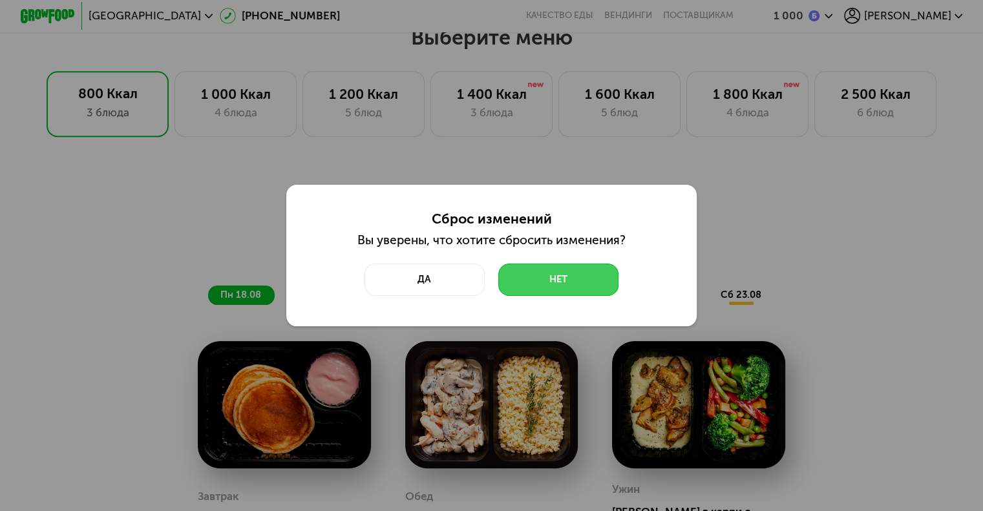
click at [514, 281] on button "Нет" at bounding box center [558, 280] width 120 height 33
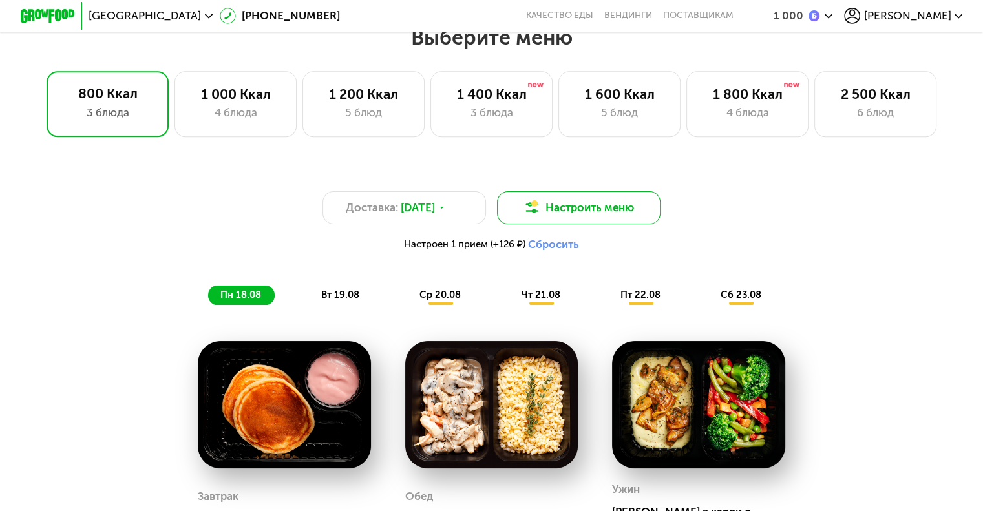
click at [533, 224] on button "Настроить меню" at bounding box center [579, 207] width 164 height 33
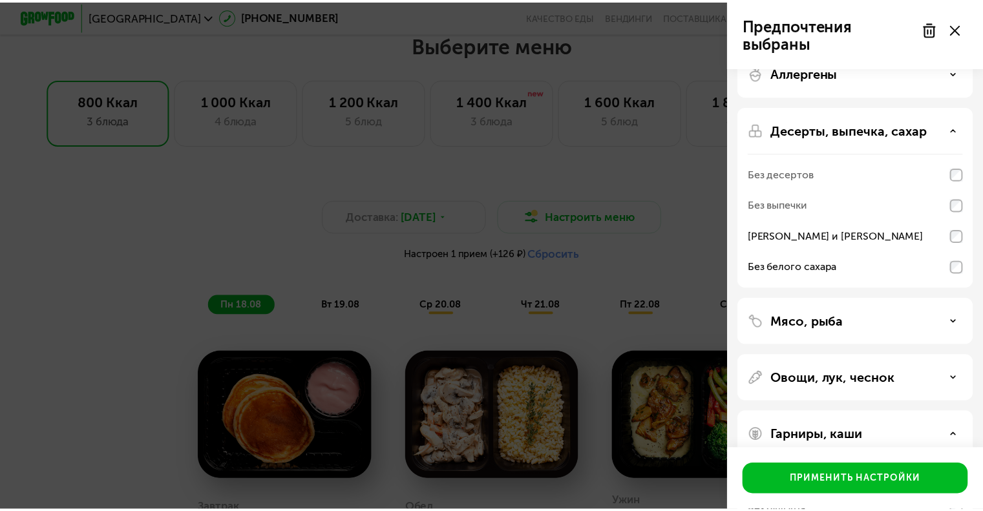
scroll to position [0, 0]
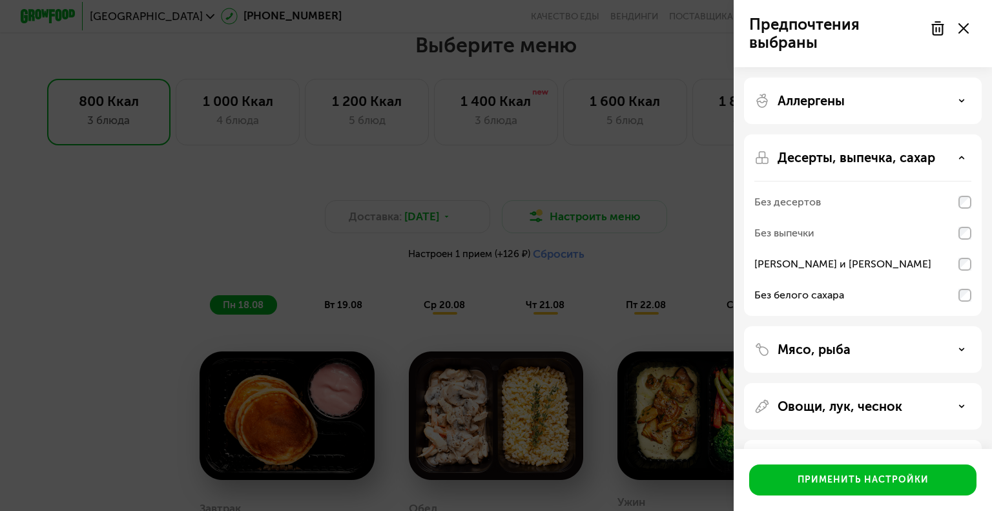
click at [966, 32] on use at bounding box center [964, 28] width 10 height 10
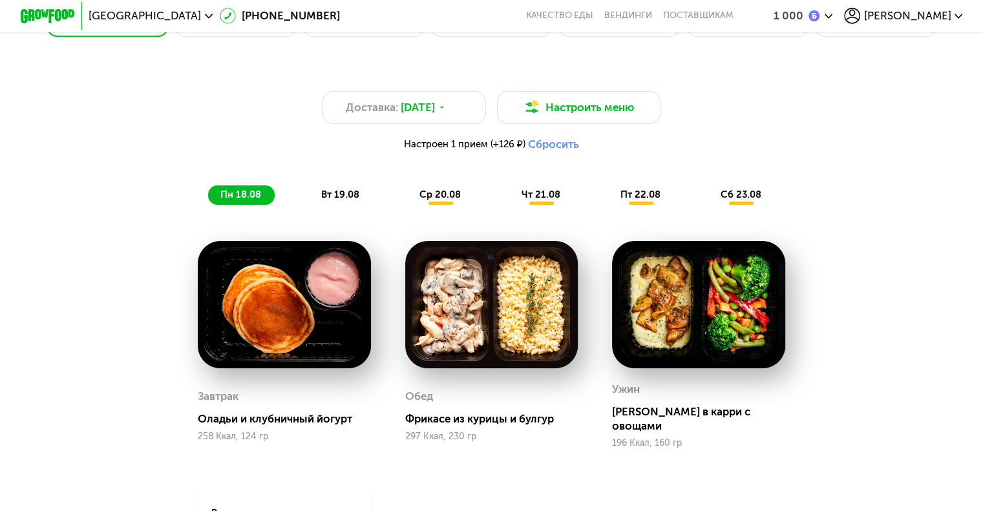
scroll to position [919, 0]
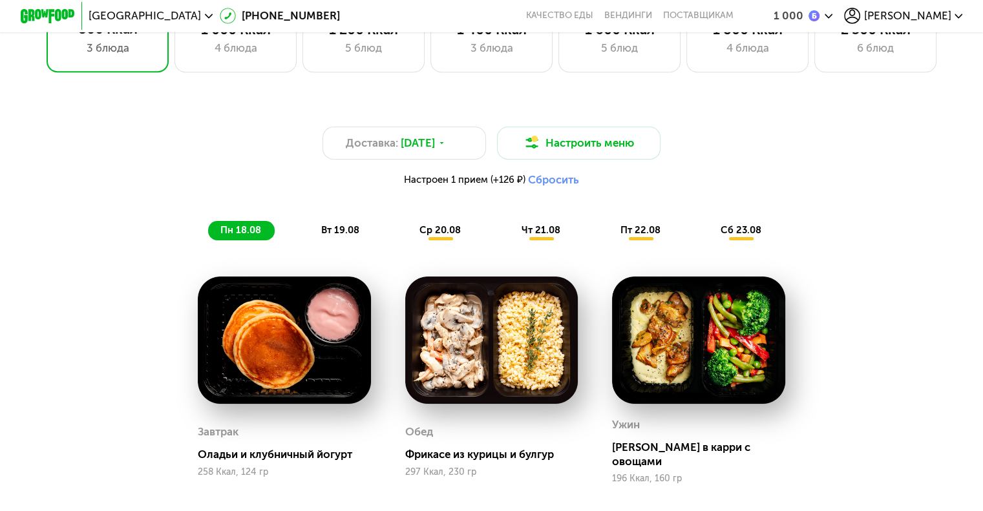
click at [742, 235] on span "сб 23.08" at bounding box center [740, 230] width 41 height 12
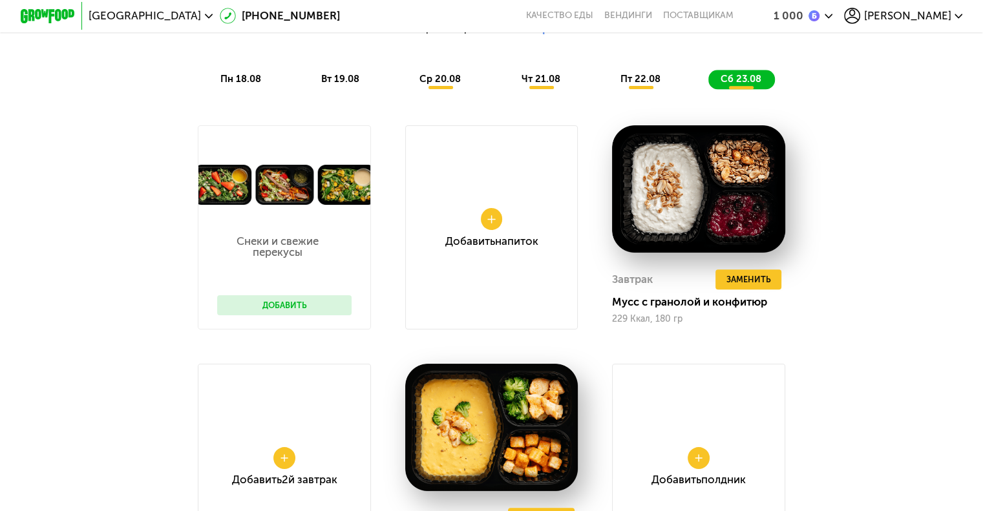
scroll to position [1048, 0]
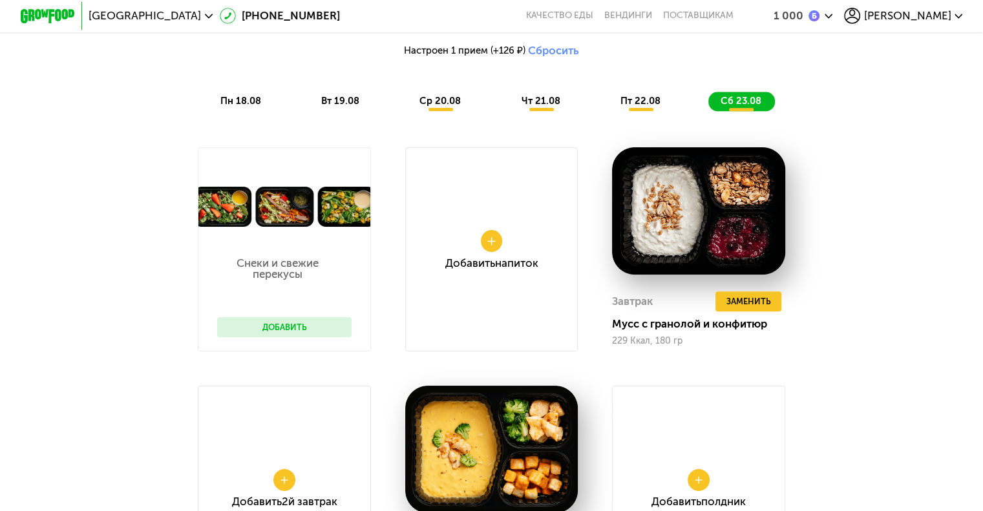
drag, startPoint x: 720, startPoint y: 109, endPoint x: 680, endPoint y: 156, distance: 62.3
click at [680, 156] on div "Завтрак Удалить Завтрак Заменить Заменить Завтрак Мусс с гранолой и конфитюр 22…" at bounding box center [698, 249] width 207 height 239
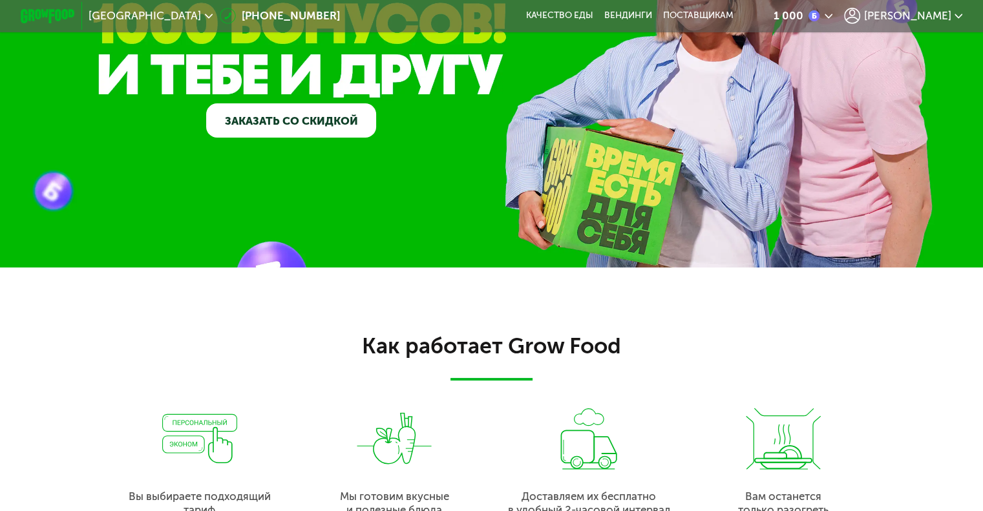
scroll to position [0, 0]
